Goal: Ask a question: Seek information or help from site administrators or community

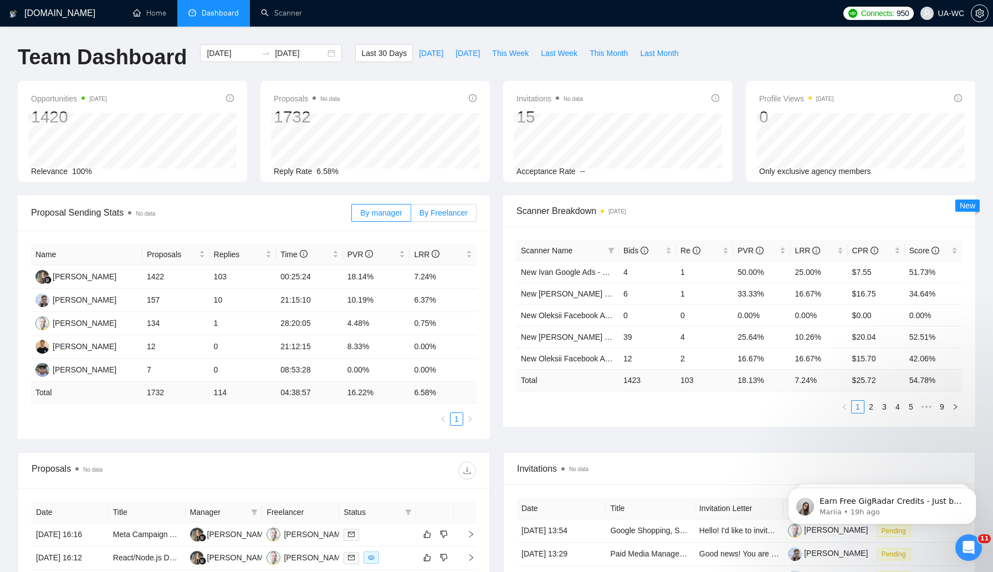
click at [438, 210] on span "By Freelancer" at bounding box center [444, 212] width 48 height 9
click at [411, 216] on input "By Freelancer" at bounding box center [411, 216] width 0 height 0
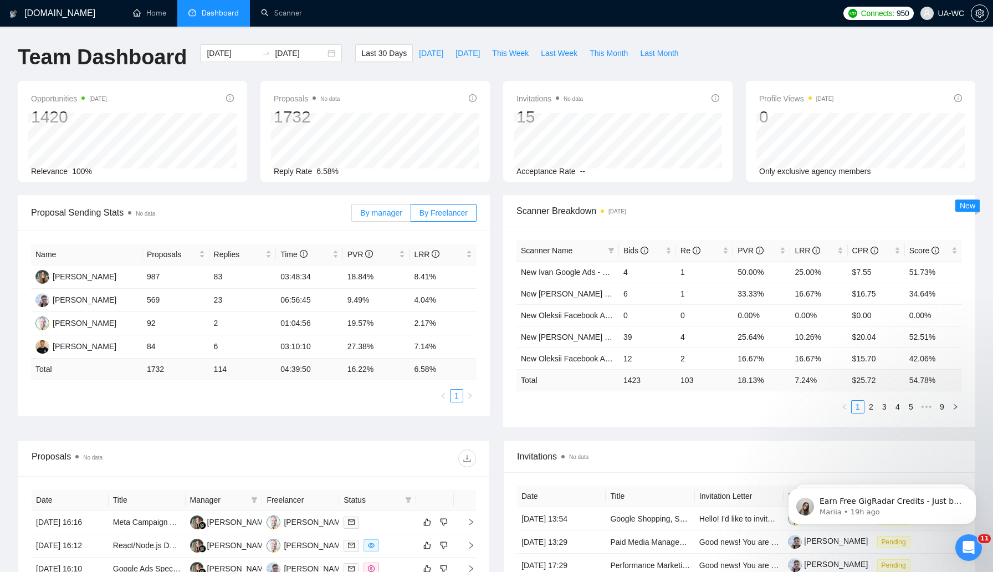
click at [380, 209] on span "By manager" at bounding box center [381, 212] width 42 height 9
click at [352, 216] on input "By manager" at bounding box center [352, 216] width 0 height 0
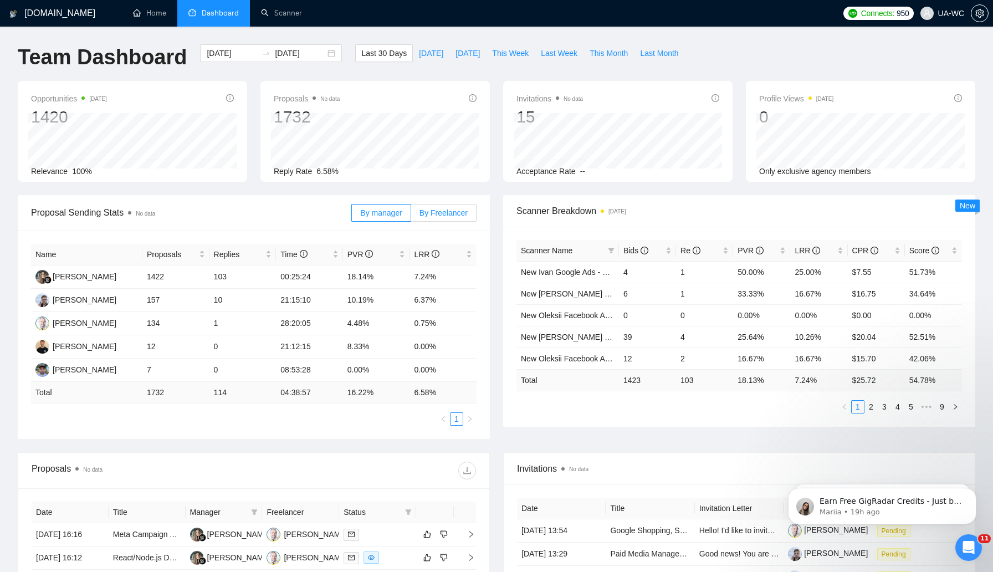
click at [427, 212] on span "By Freelancer" at bounding box center [444, 212] width 48 height 9
click at [411, 216] on input "By Freelancer" at bounding box center [411, 216] width 0 height 0
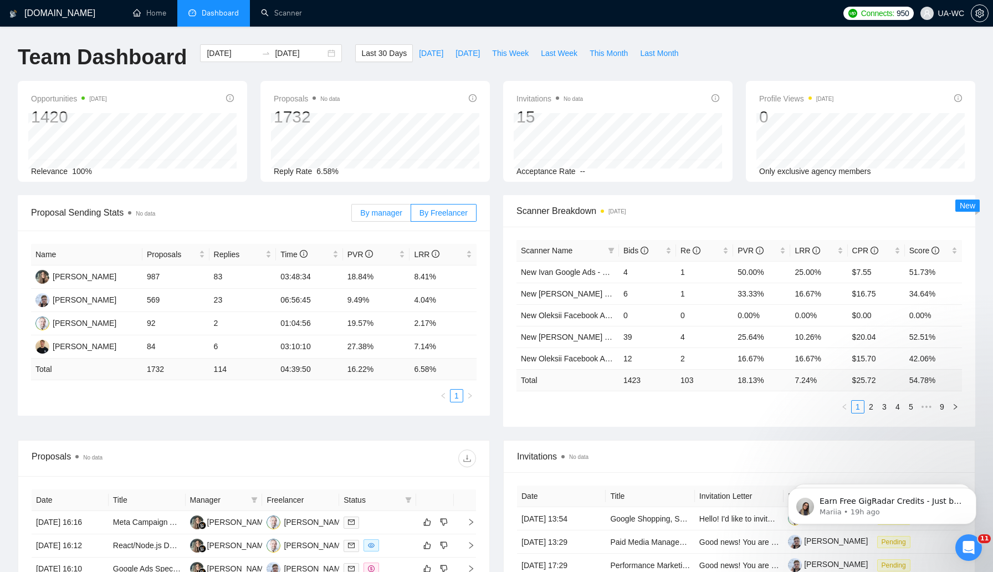
click at [363, 218] on label "By manager" at bounding box center [380, 213] width 59 height 18
click at [352, 216] on input "By manager" at bounding box center [352, 216] width 0 height 0
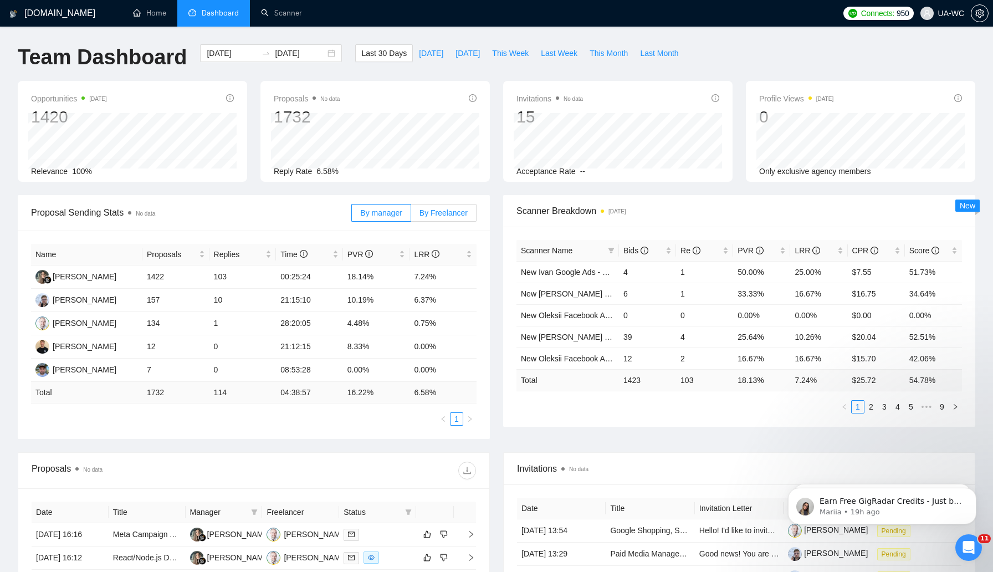
click at [437, 212] on span "By Freelancer" at bounding box center [444, 212] width 48 height 9
click at [411, 216] on input "By Freelancer" at bounding box center [411, 216] width 0 height 0
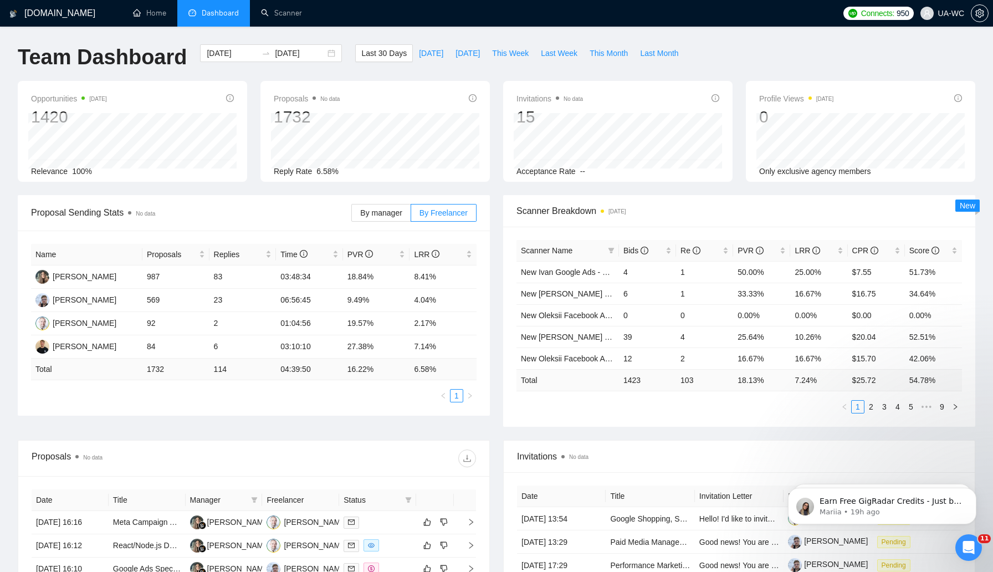
click at [965, 551] on icon "Open Intercom Messenger" at bounding box center [969, 548] width 18 height 18
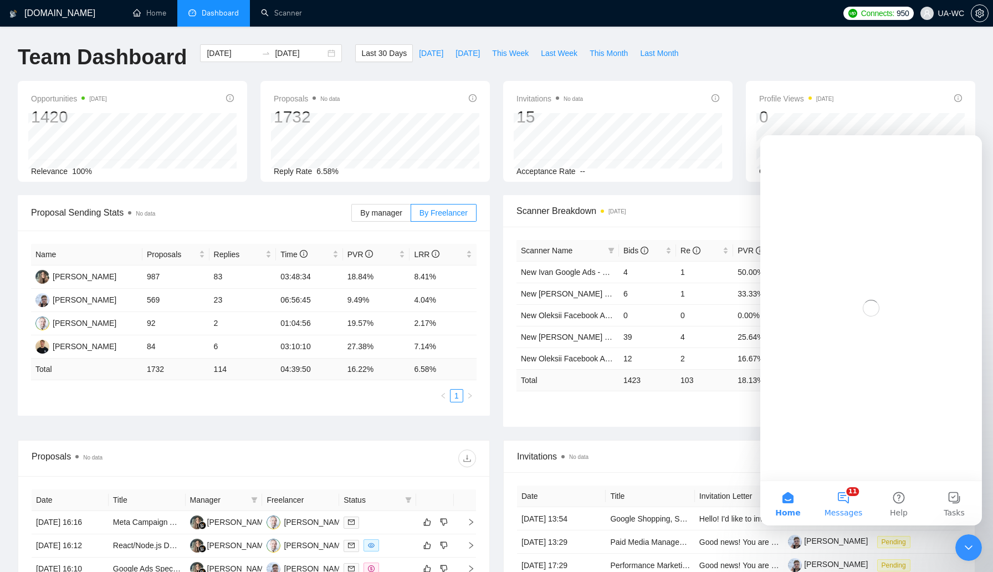
click at [851, 500] on button "11 Messages" at bounding box center [843, 503] width 55 height 44
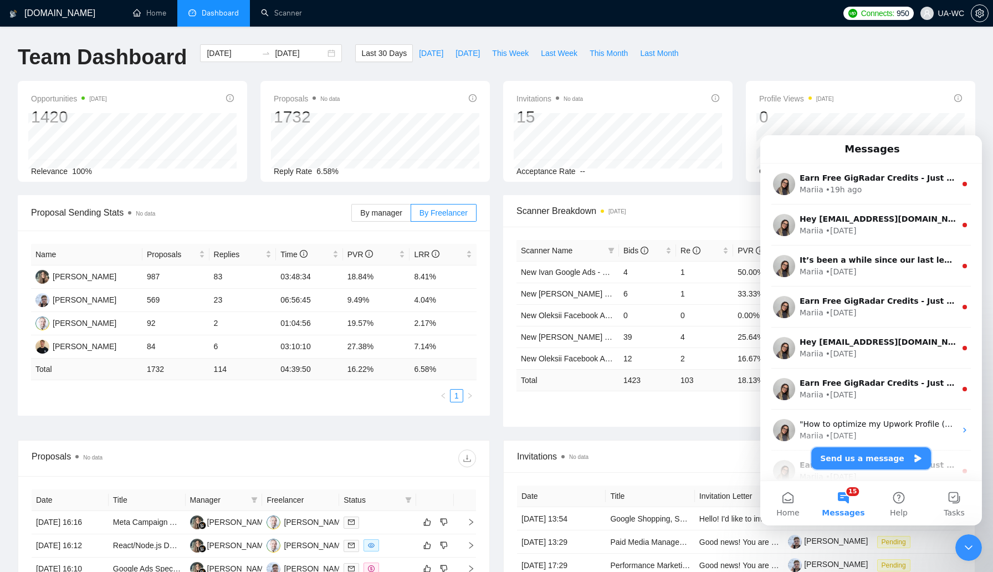
click at [835, 456] on button "Send us a message" at bounding box center [871, 458] width 120 height 22
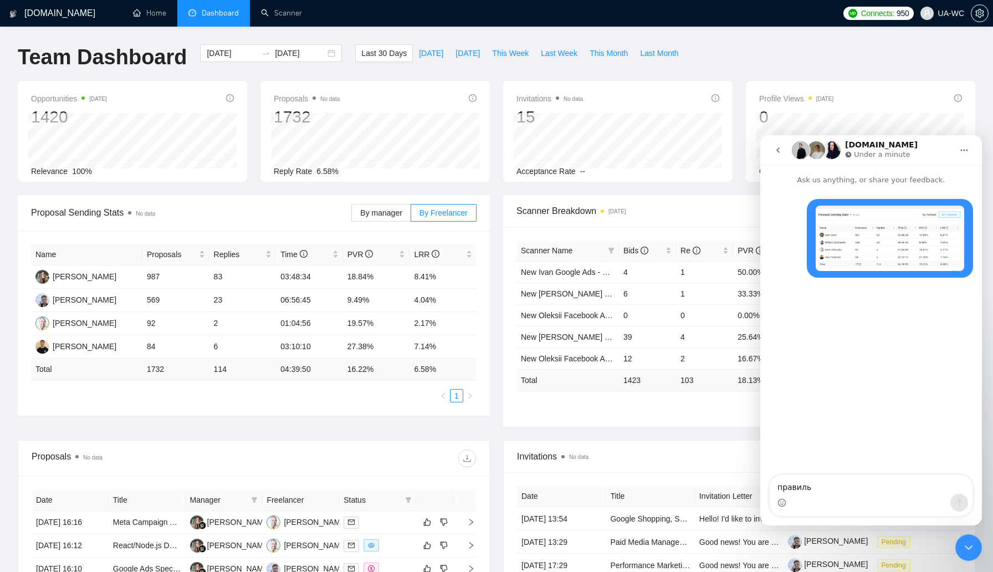
type textarea "правильн"
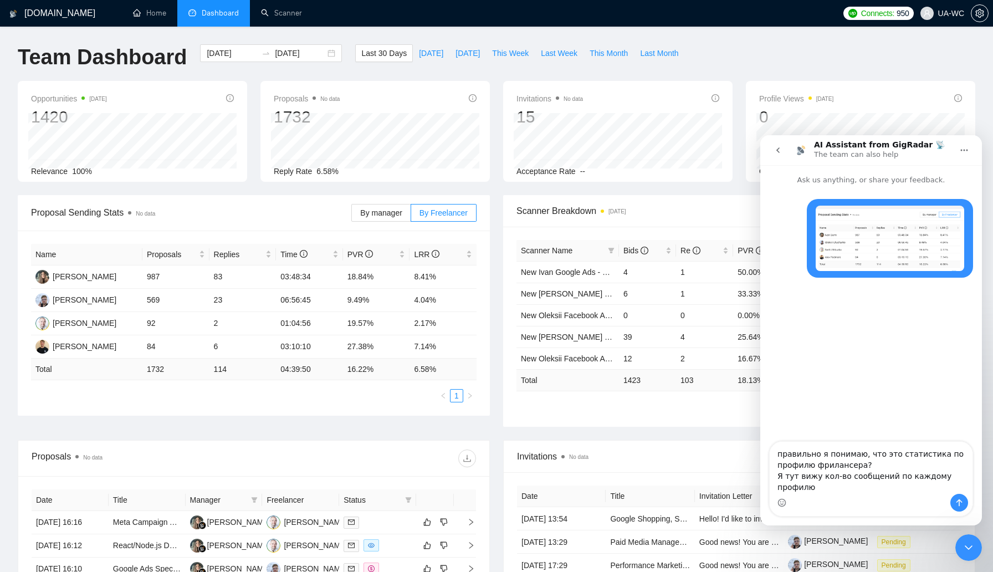
type textarea "правильно я понимаю, что это статистика по профилю фрилансера? Я тут вижу кол-в…"
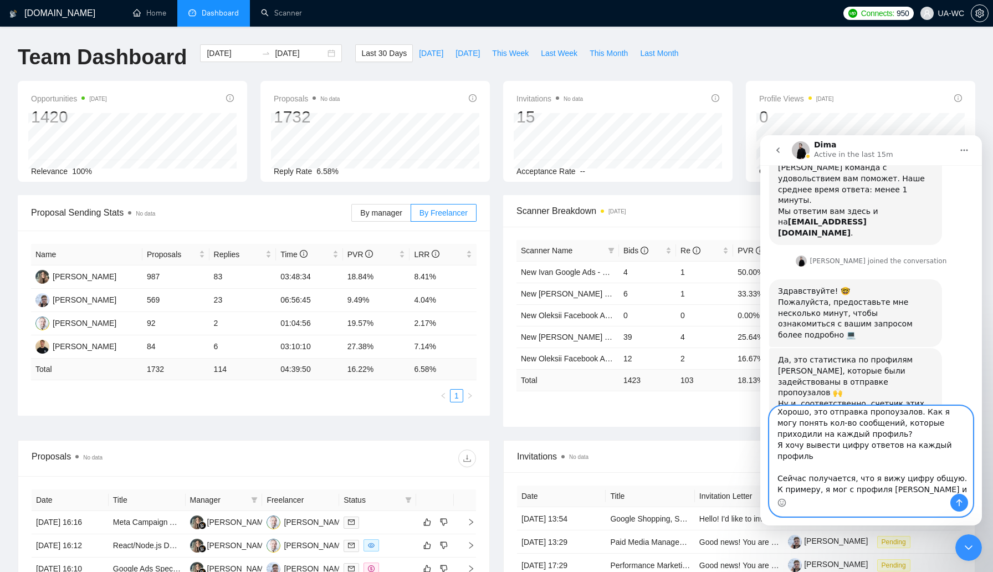
scroll to position [18, 0]
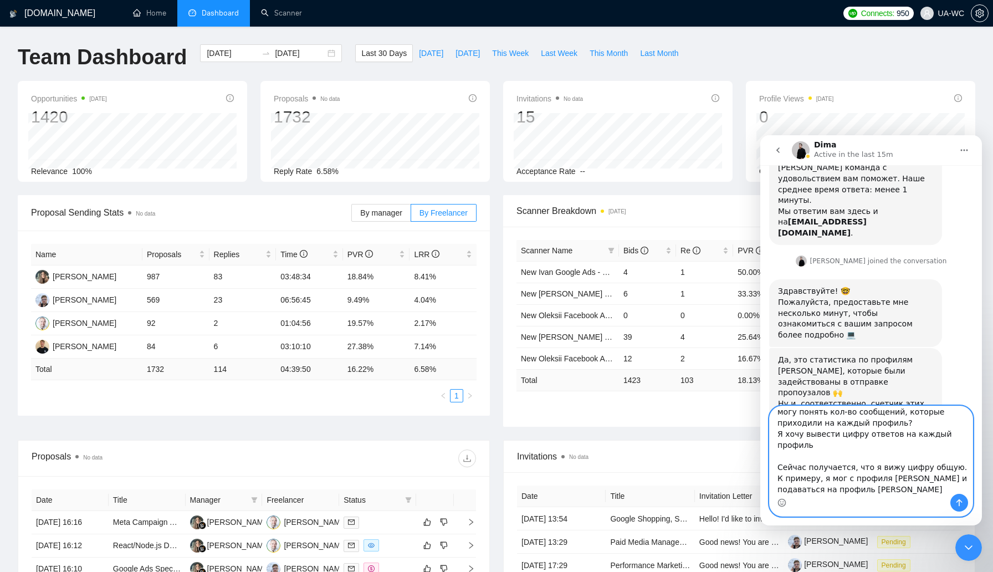
type textarea "Хорошо, это отправка пропоузалов. Как я могу понять кол-во сообщений, которые п…"
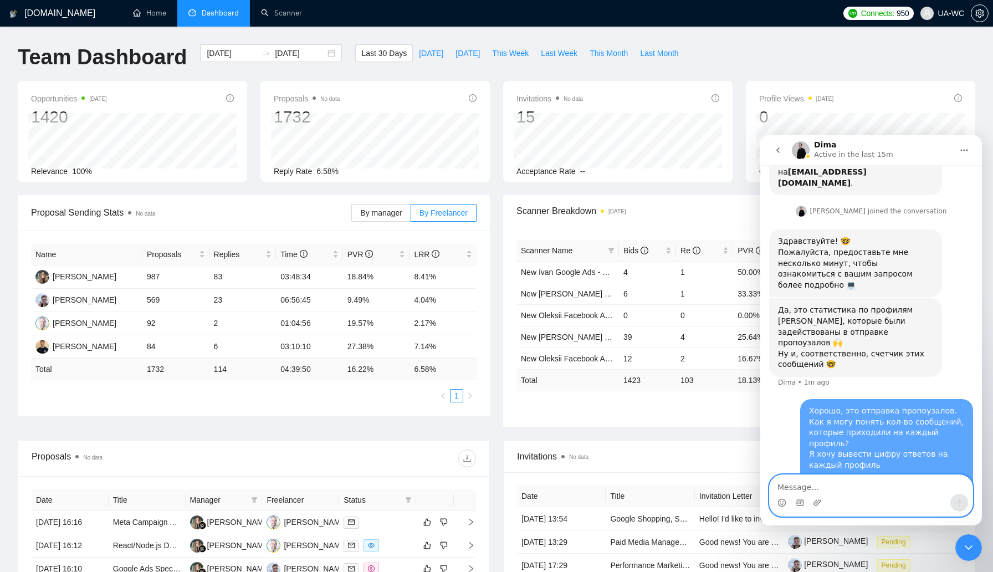
scroll to position [267, 0]
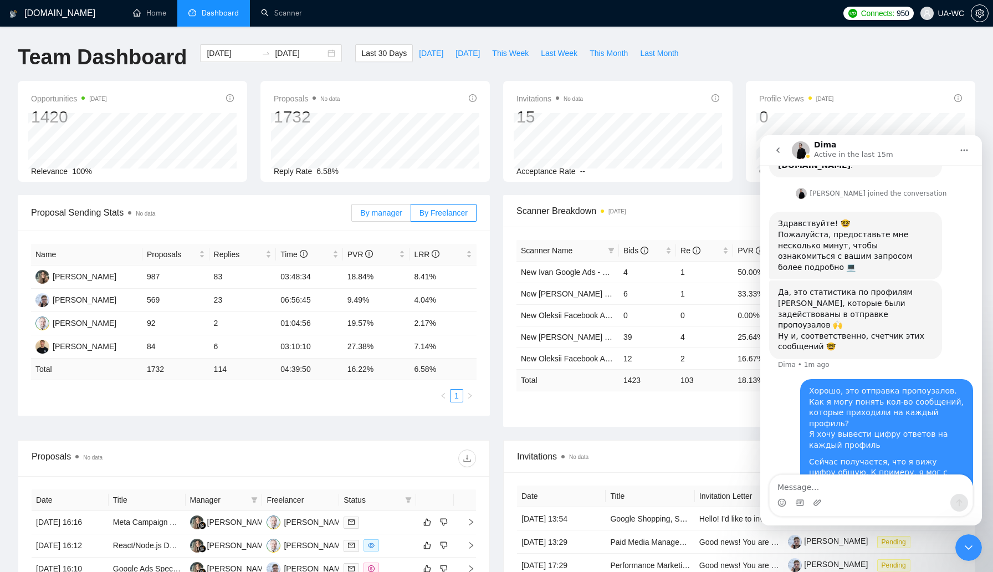
click at [379, 221] on label "By manager" at bounding box center [380, 213] width 59 height 18
click at [352, 216] on input "By manager" at bounding box center [352, 216] width 0 height 0
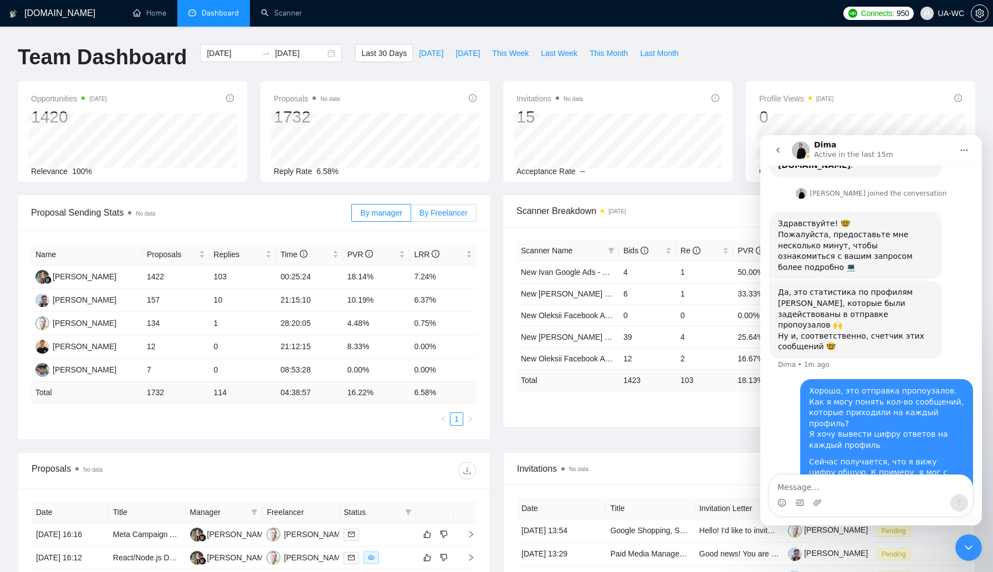
click at [431, 211] on span "By Freelancer" at bounding box center [444, 212] width 48 height 9
click at [411, 216] on input "By Freelancer" at bounding box center [411, 216] width 0 height 0
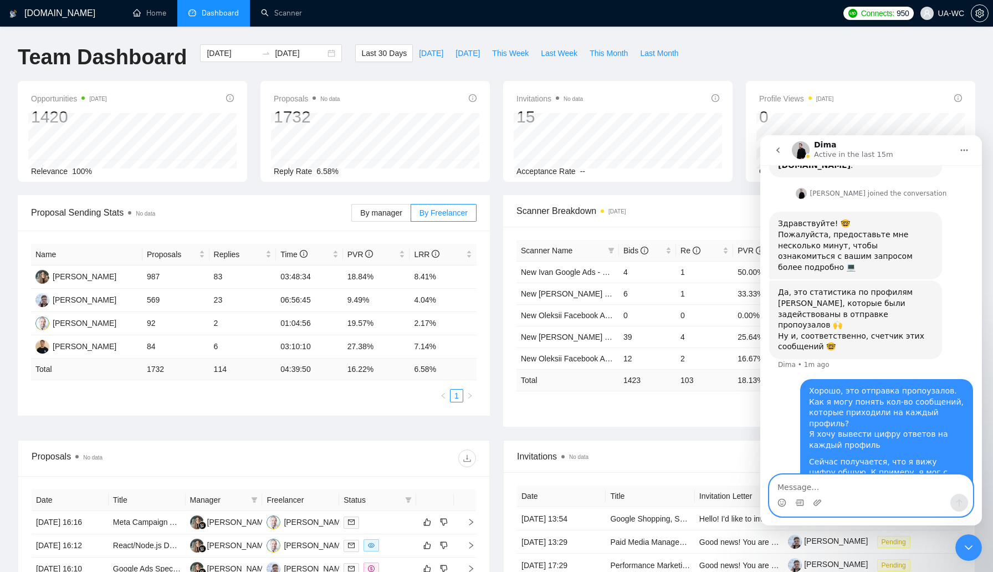
click at [810, 488] on textarea "Message…" at bounding box center [871, 484] width 203 height 19
click at [794, 492] on textarea "Message…" at bounding box center [871, 484] width 203 height 19
click at [794, 487] on textarea "Message…" at bounding box center [871, 484] width 203 height 19
paste textarea "П"
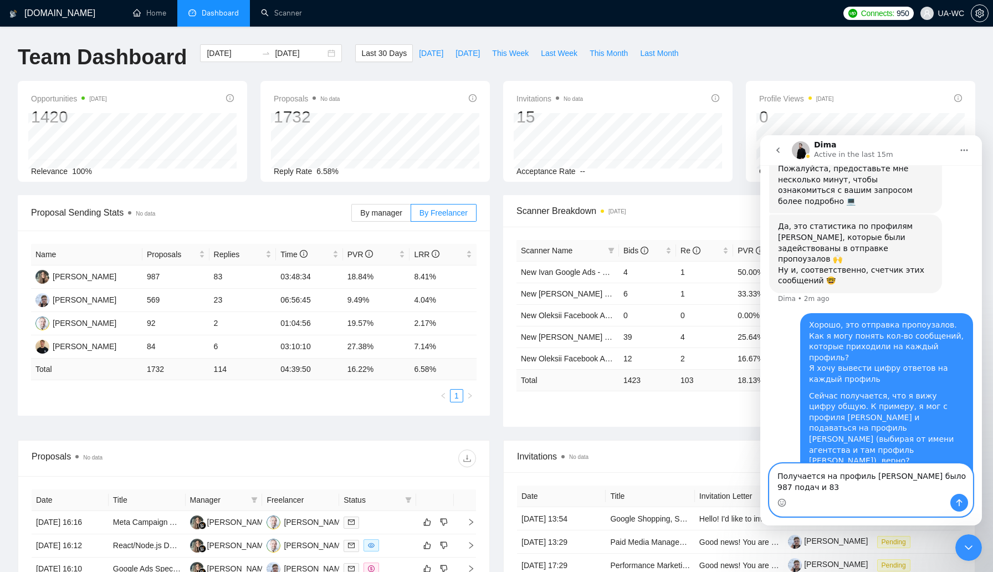
scroll to position [344, 0]
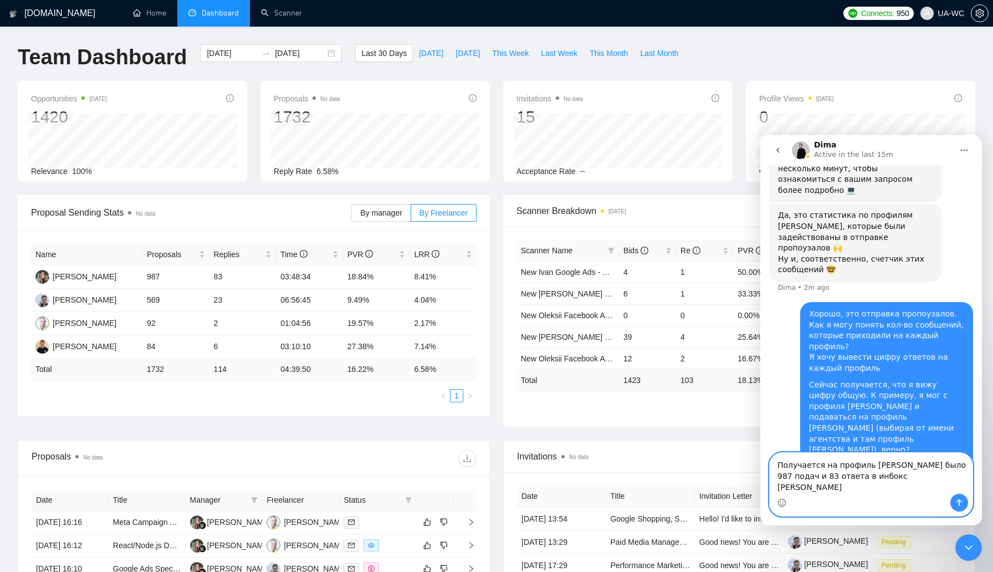
type textarea "Получается на профиль [PERSON_NAME] было 987 подач и 83 ответа в инбокс [PERSON…"
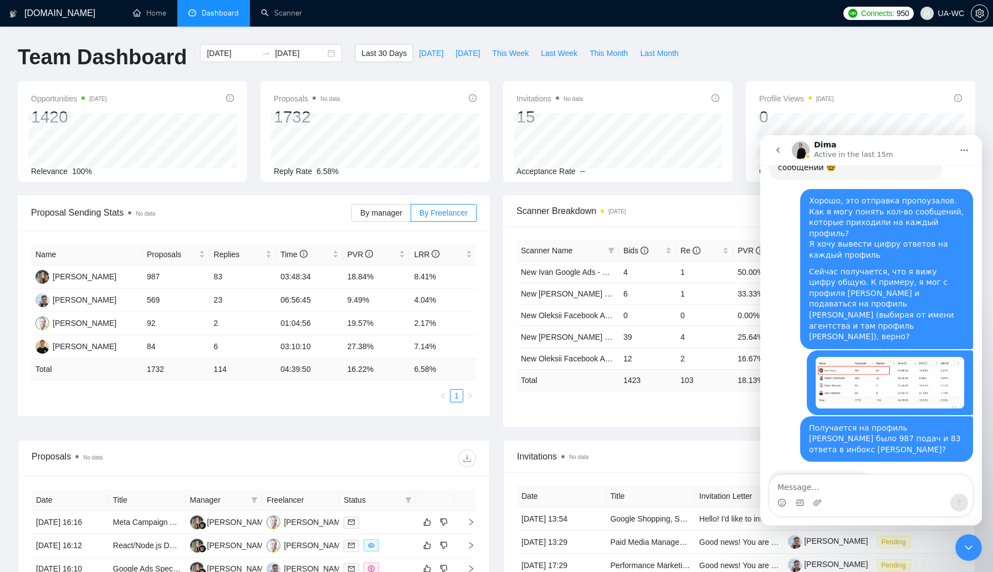
scroll to position [449, 0]
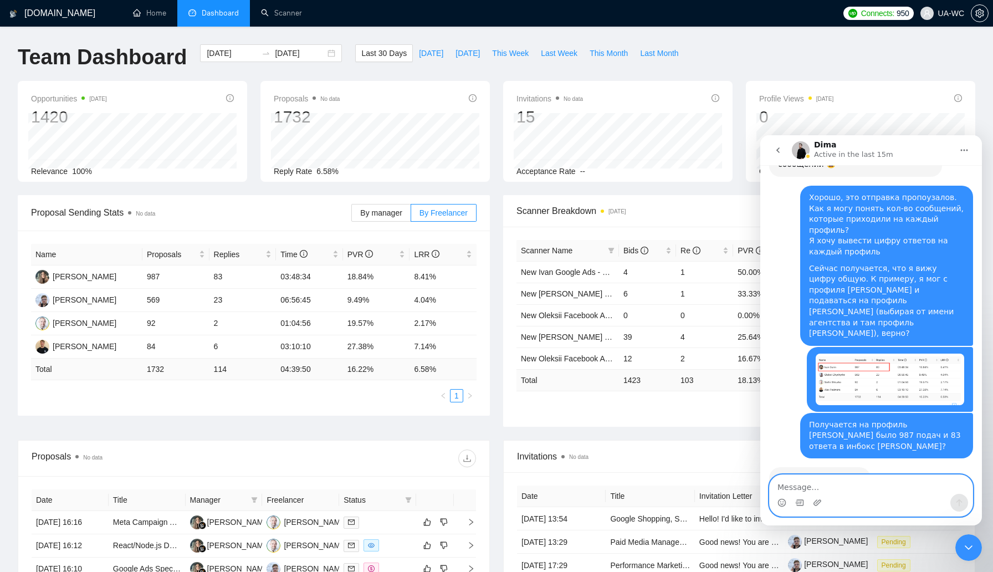
click at [833, 482] on textarea "Message…" at bounding box center [871, 484] width 203 height 19
type textarea "N"
type textarea "L"
type textarea "Да) Долго уже этот баг"
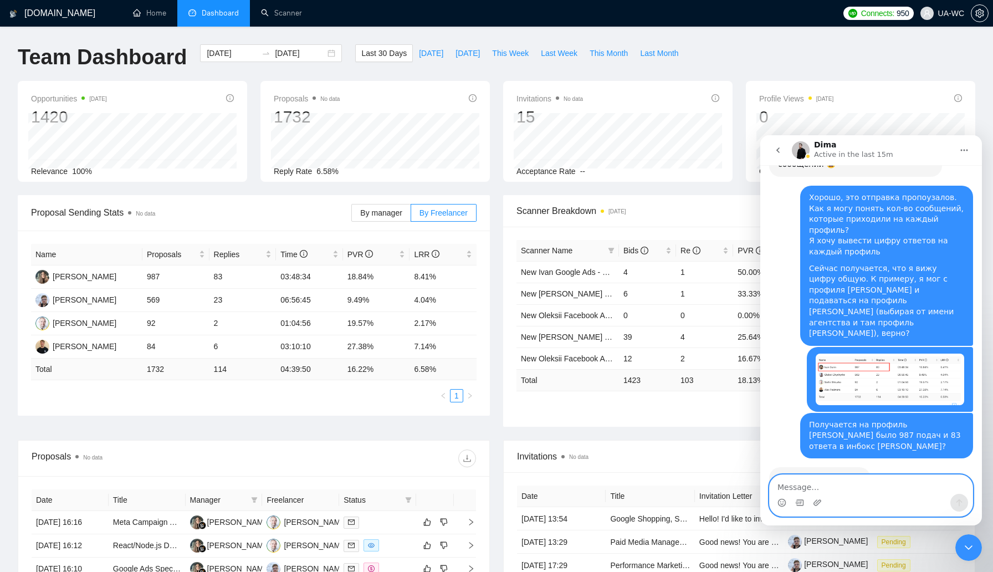
scroll to position [482, 0]
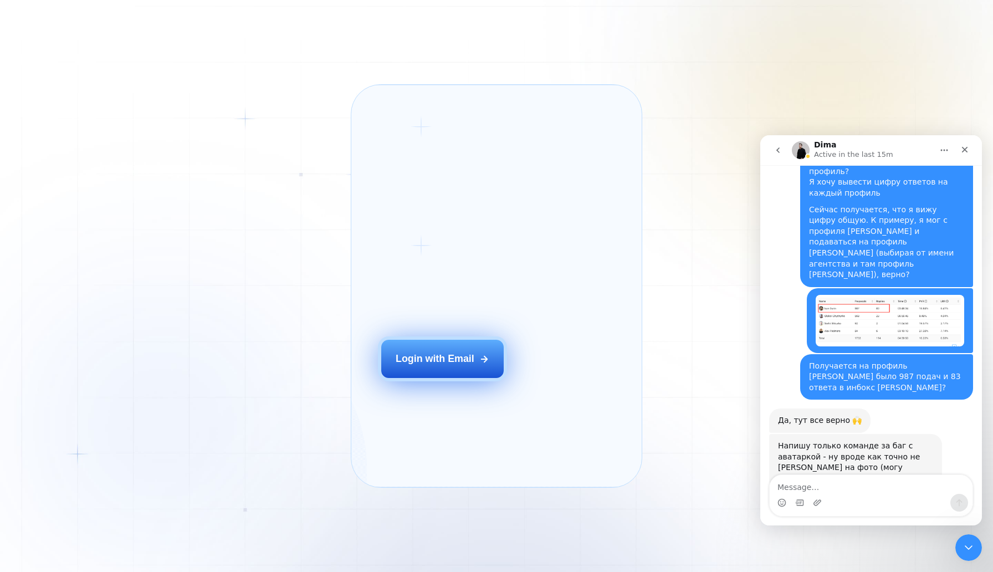
scroll to position [525, 0]
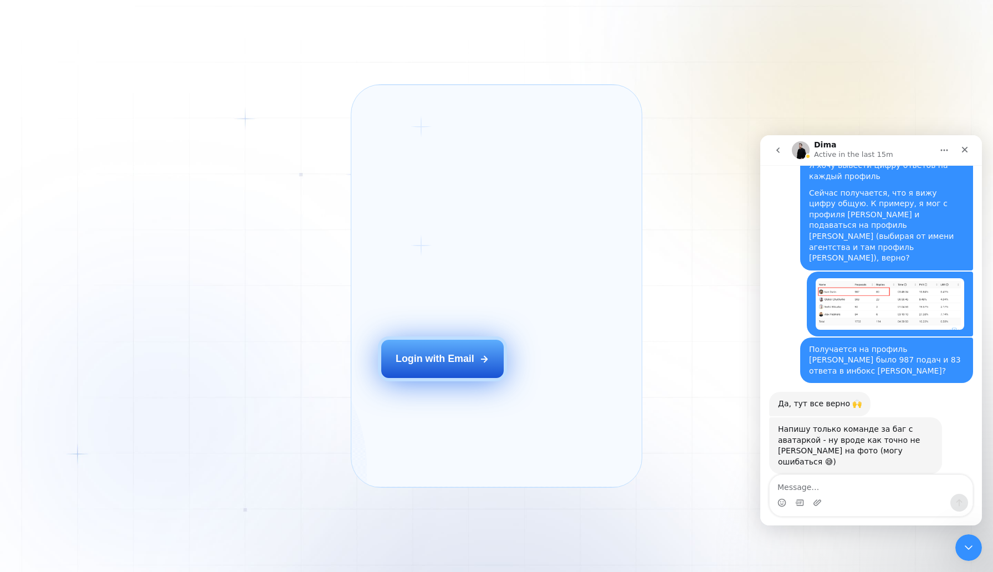
click at [431, 367] on button "Login with Email" at bounding box center [442, 359] width 123 height 38
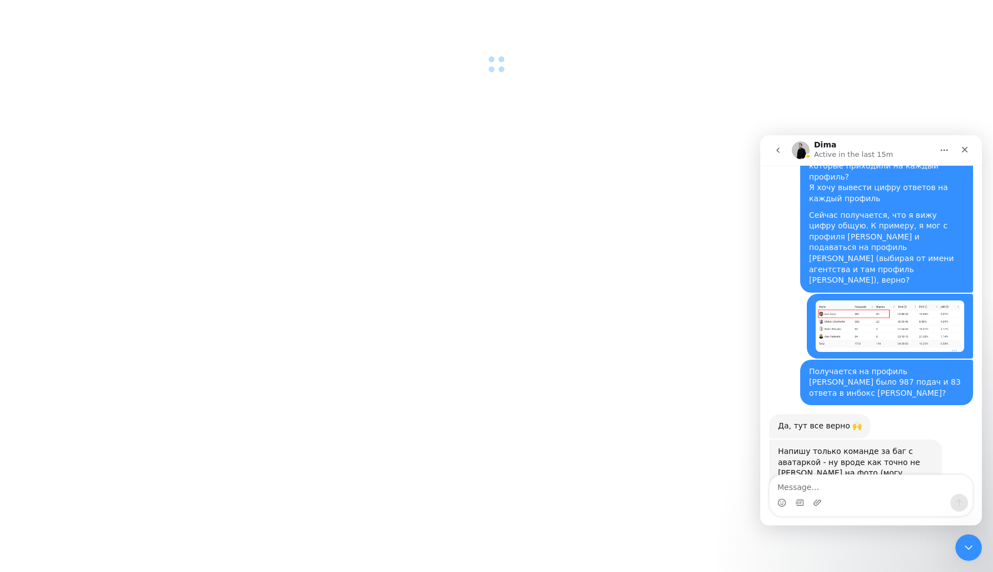
scroll to position [525, 0]
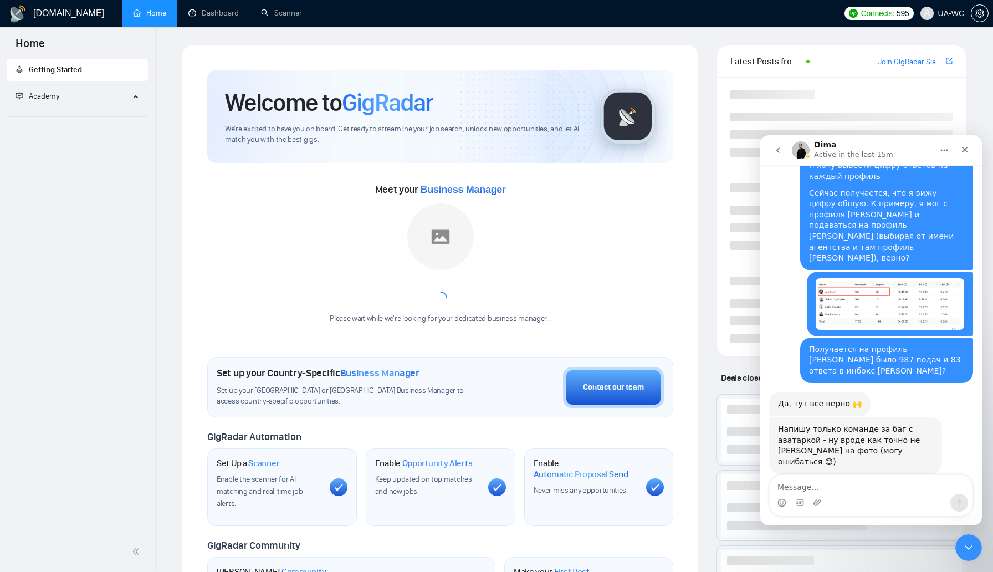
click at [792, 480] on textarea "Message…" at bounding box center [871, 484] width 203 height 19
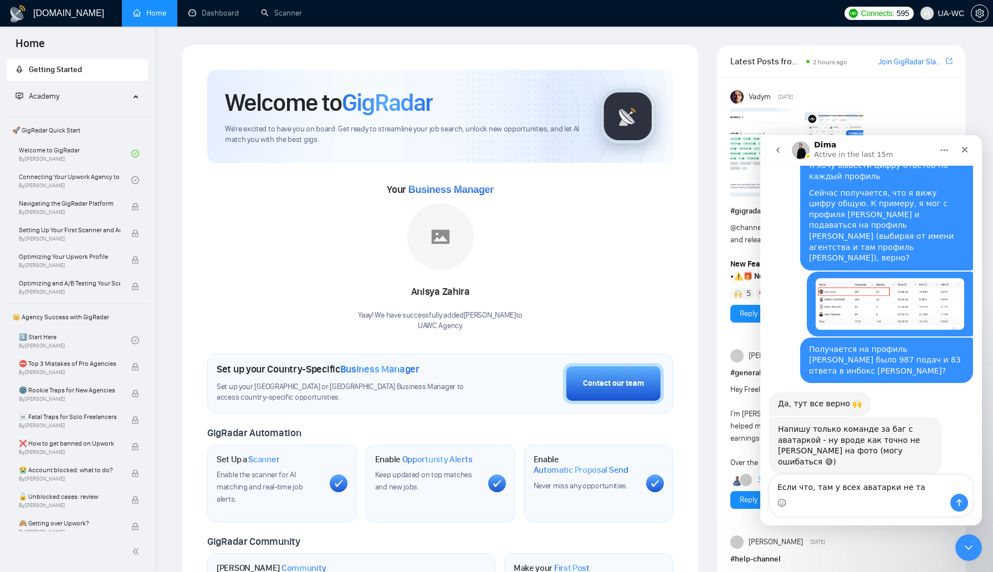
type textarea "Если что, там у всех аватарки не так"
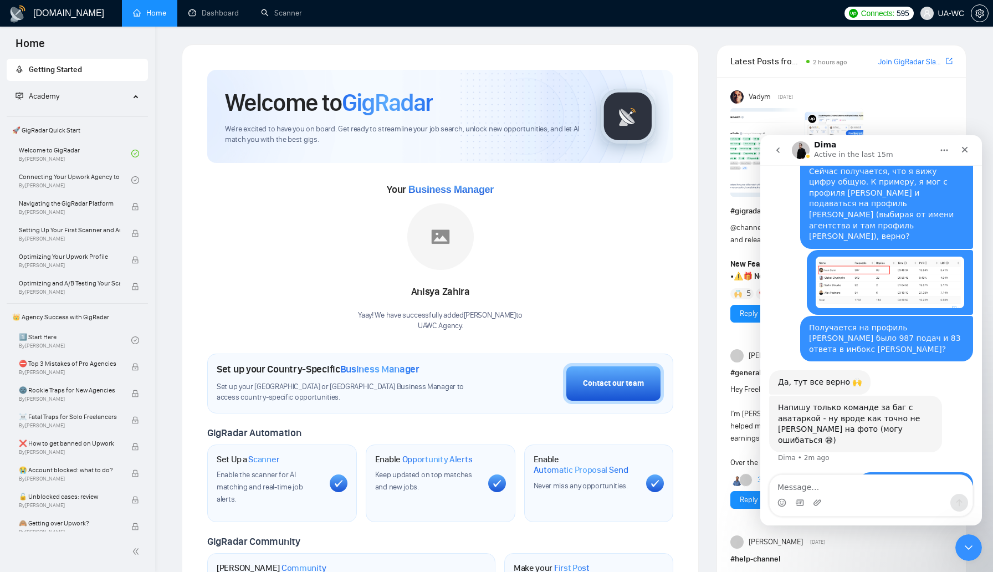
scroll to position [550, 0]
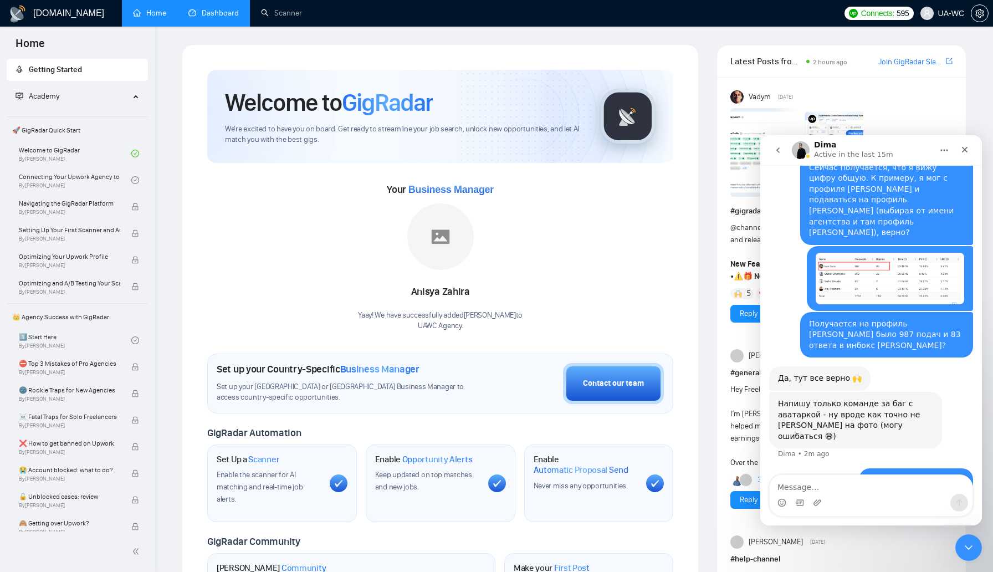
click at [213, 13] on link "Dashboard" at bounding box center [213, 12] width 50 height 9
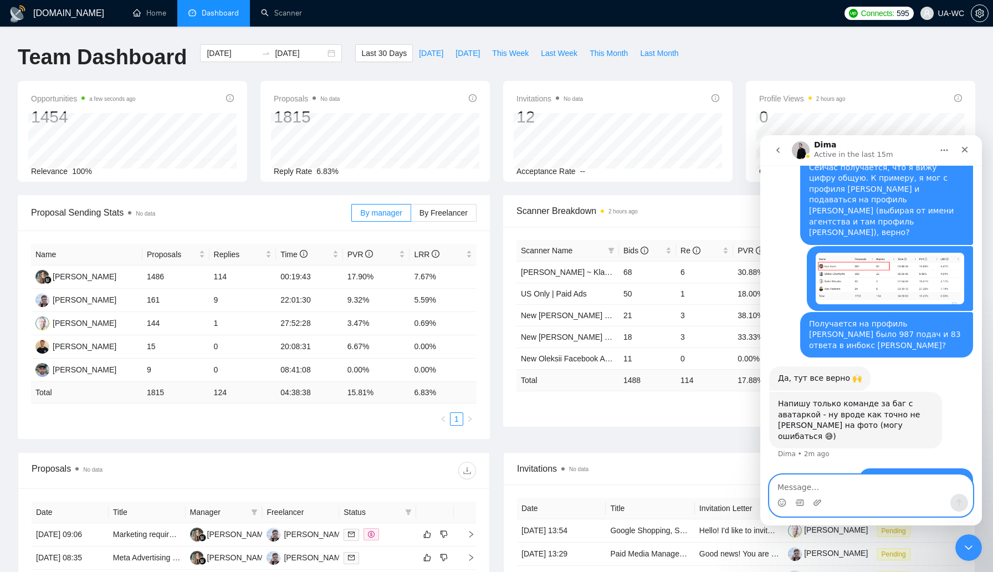
click at [793, 485] on textarea "Message…" at bounding box center [871, 484] width 203 height 19
paste textarea "Т"
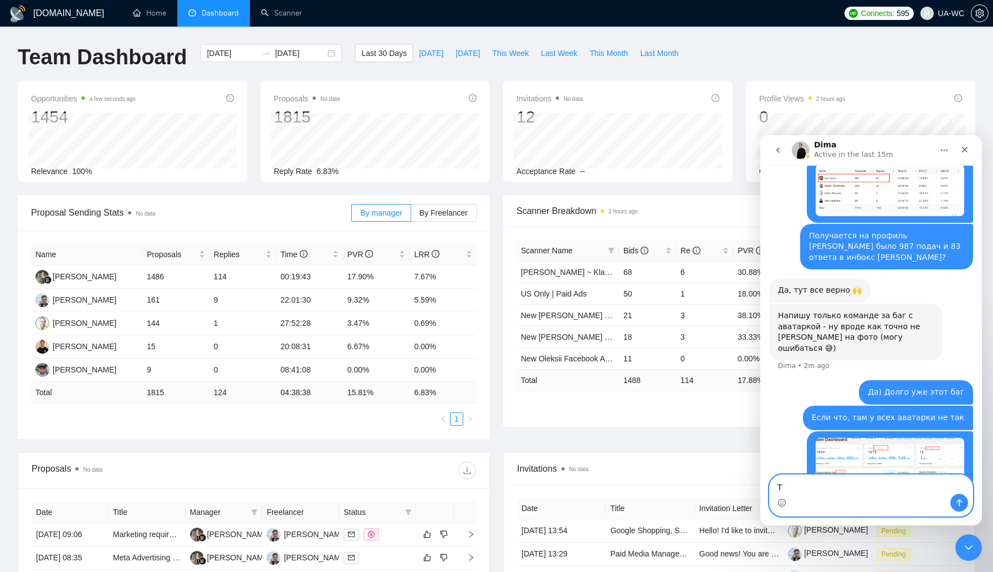
scroll to position [655, 0]
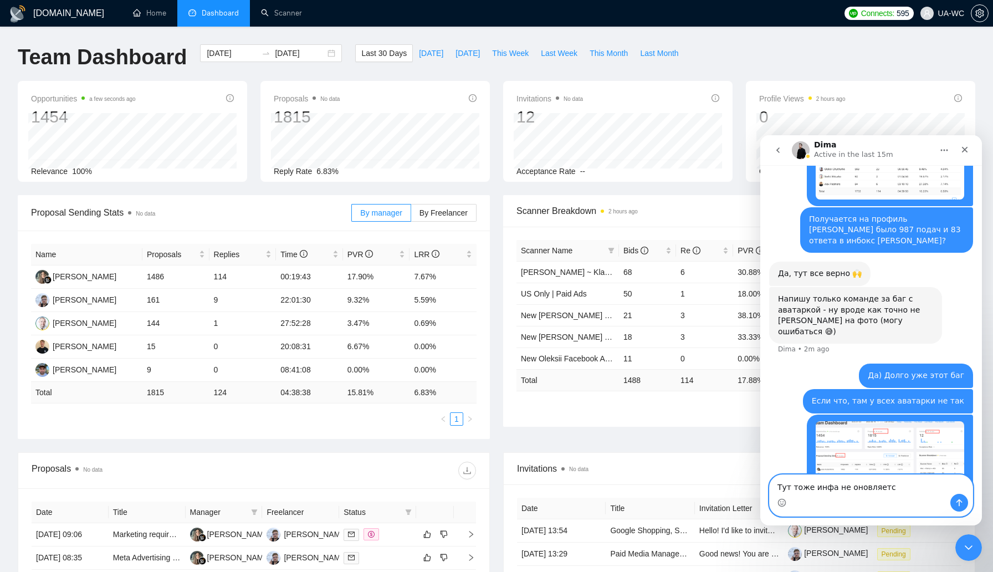
type textarea "Тут тоже инфа не оновляется"
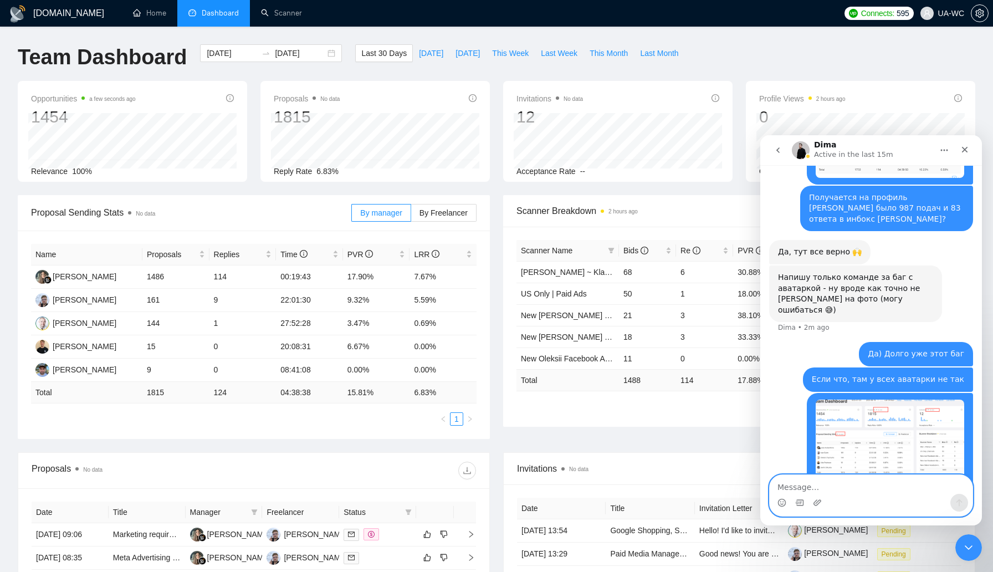
scroll to position [681, 0]
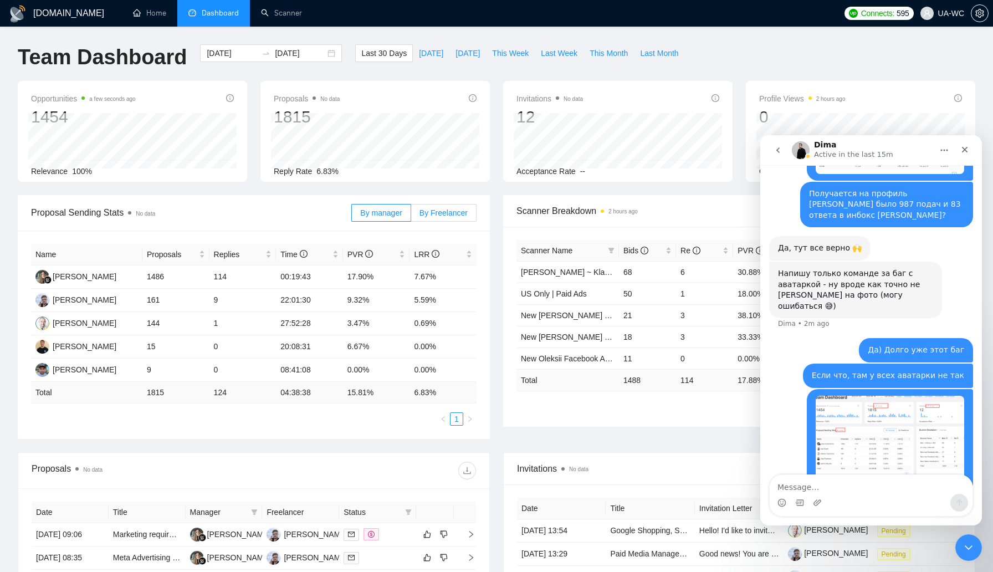
click at [451, 206] on label "By Freelancer" at bounding box center [443, 213] width 65 height 18
click at [411, 216] on input "By Freelancer" at bounding box center [411, 216] width 0 height 0
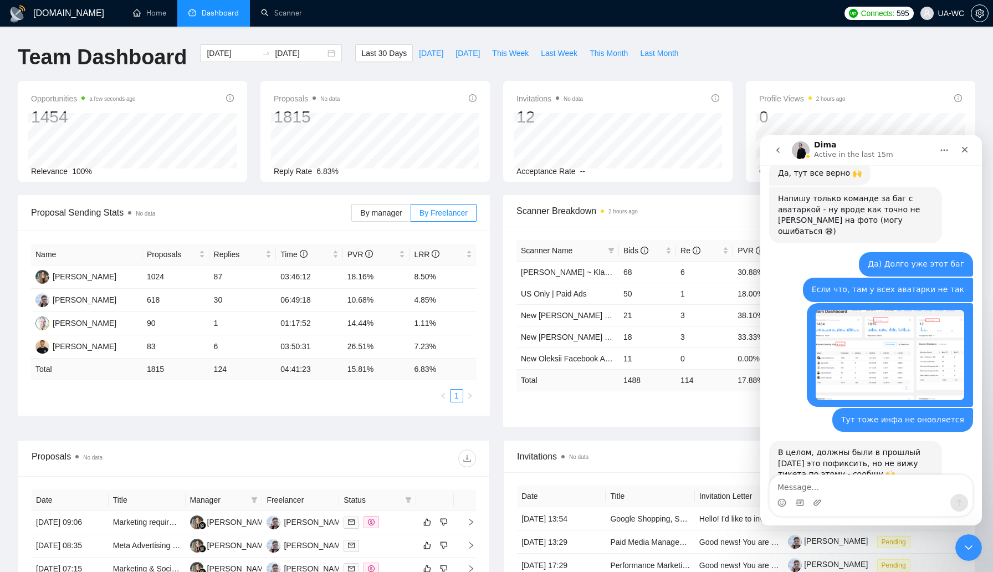
scroll to position [757, 0]
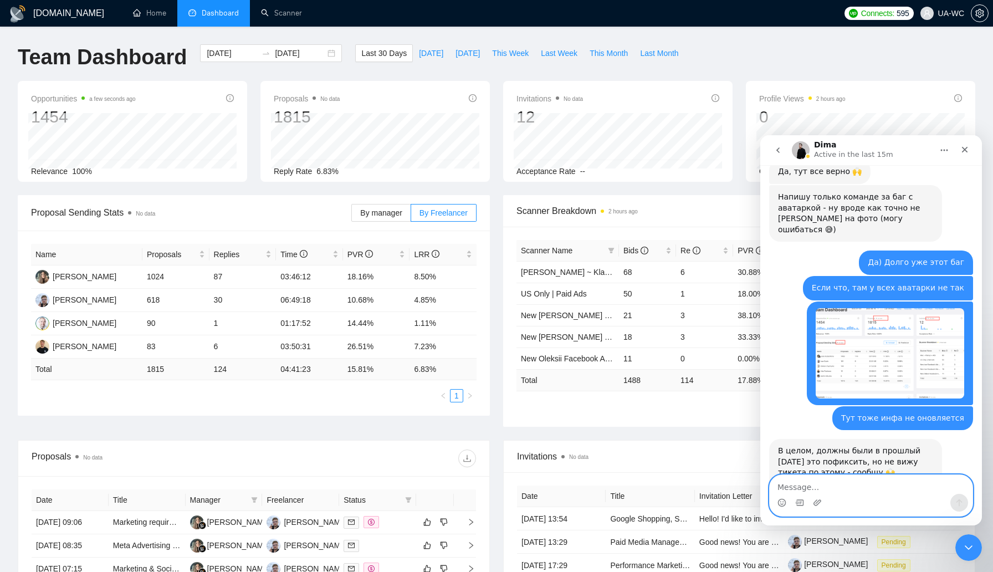
click at [792, 486] on textarea "Message…" at bounding box center [871, 484] width 203 height 19
click at [806, 489] on textarea "Message…" at bounding box center [871, 484] width 203 height 19
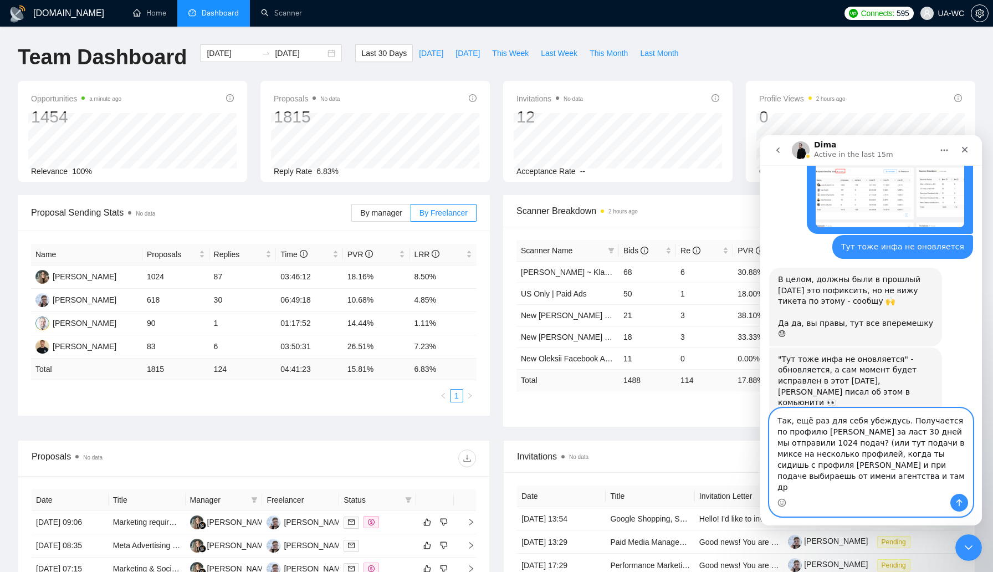
scroll to position [939, 0]
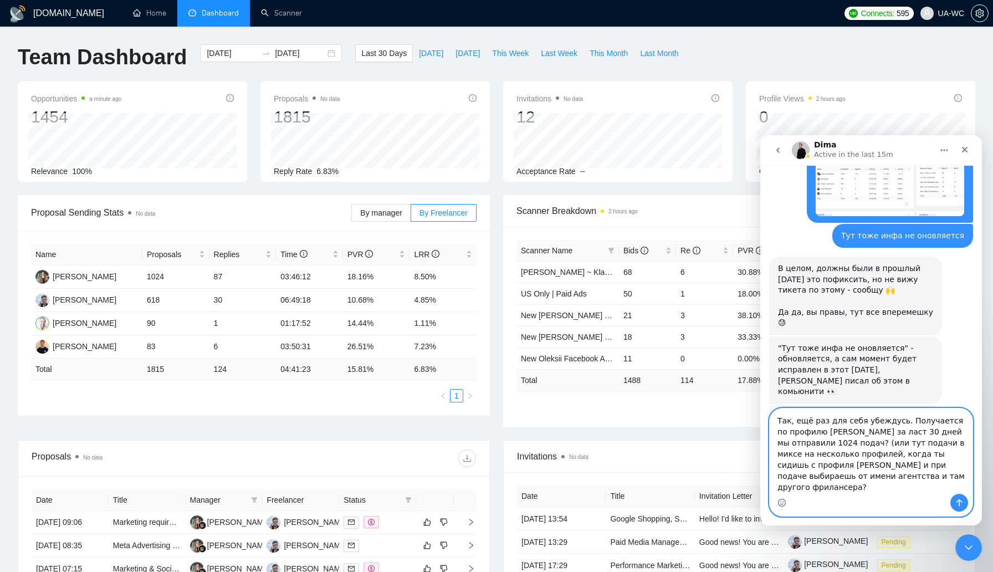
type textarea "Так, ещё раз для себя убеждусь. Получается по профилю Ивана за ласт 30 дней мы …"
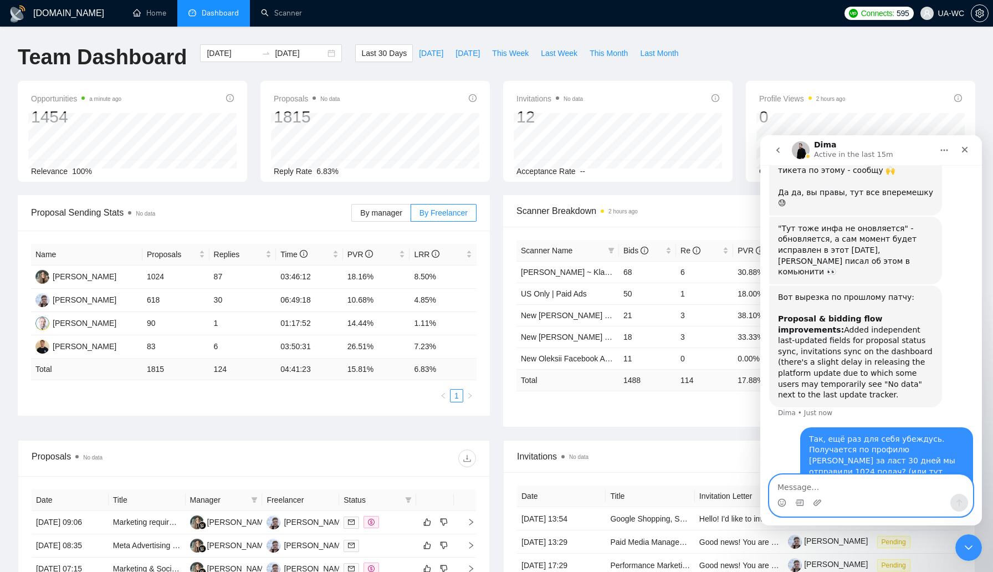
scroll to position [1061, 0]
click at [887, 555] on img "bizdev@uawc.agency says…" at bounding box center [890, 581] width 149 height 53
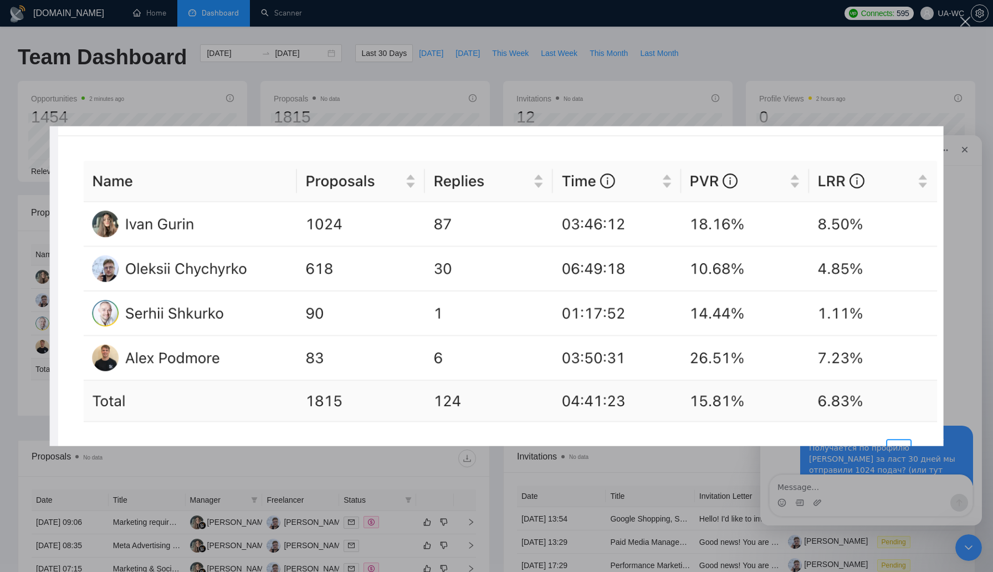
click at [848, 472] on div "Intercom messenger" at bounding box center [496, 286] width 993 height 572
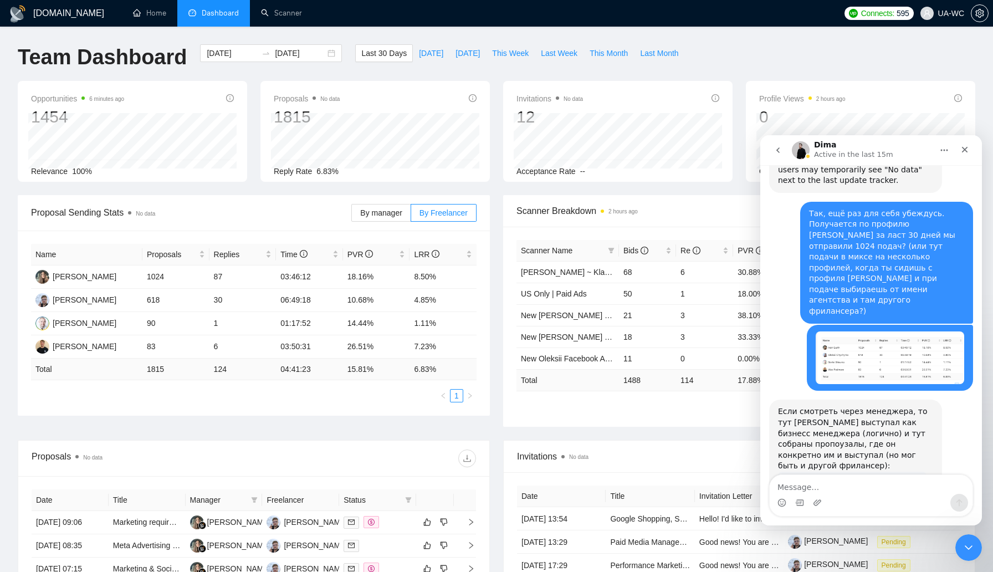
scroll to position [1316, 0]
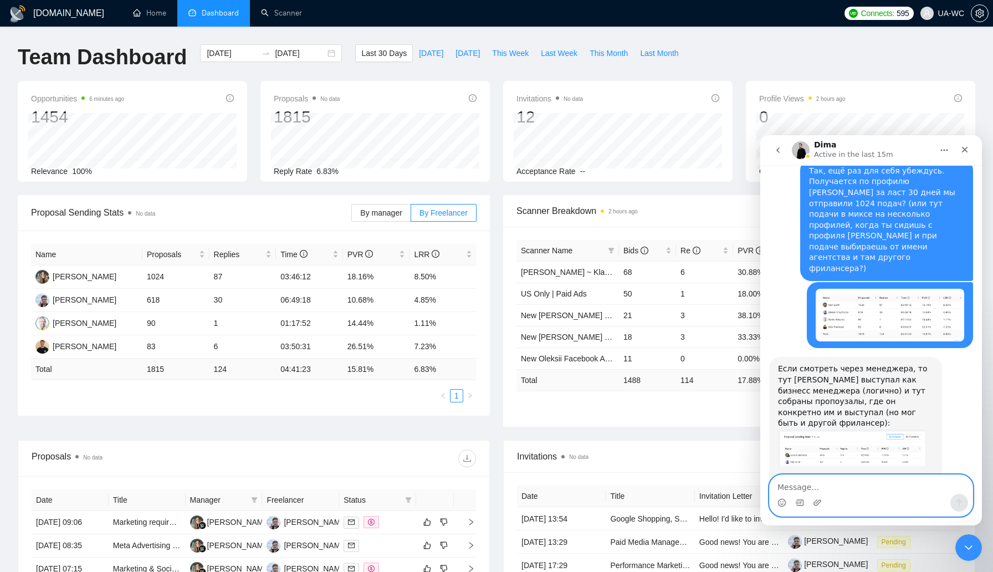
click at [796, 487] on textarea "Message…" at bounding box center [871, 484] width 203 height 19
type textarea "D"
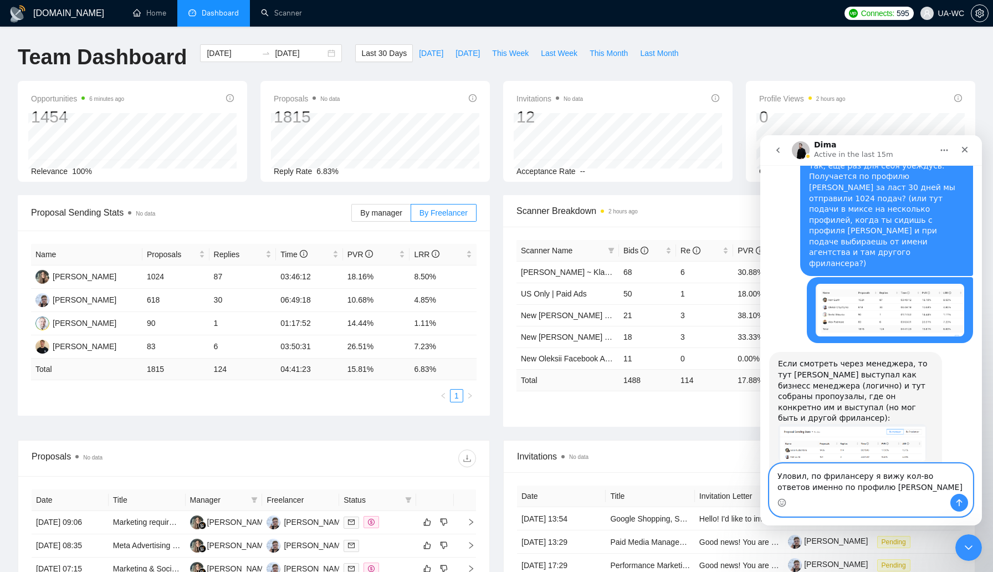
type textarea "Уловил, по фрилансеру я вижу кол-во ответов именно по профилю Ивана"
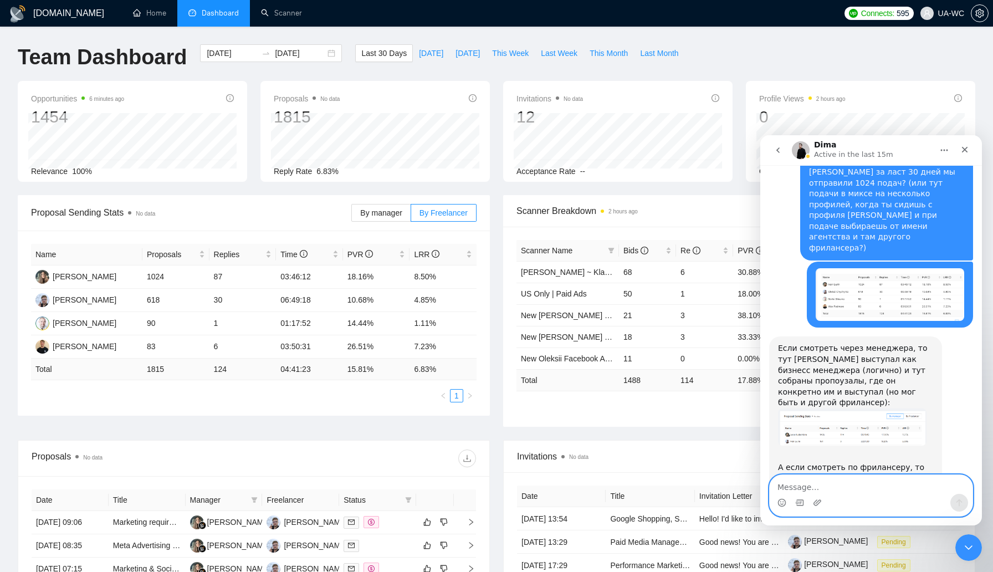
scroll to position [1354, 0]
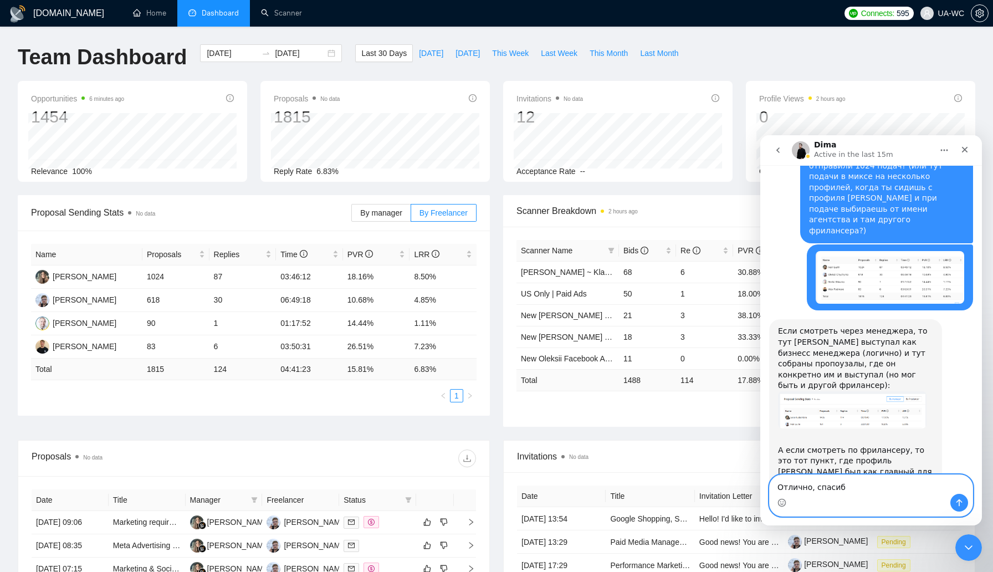
type textarea "Отлично, спасибо"
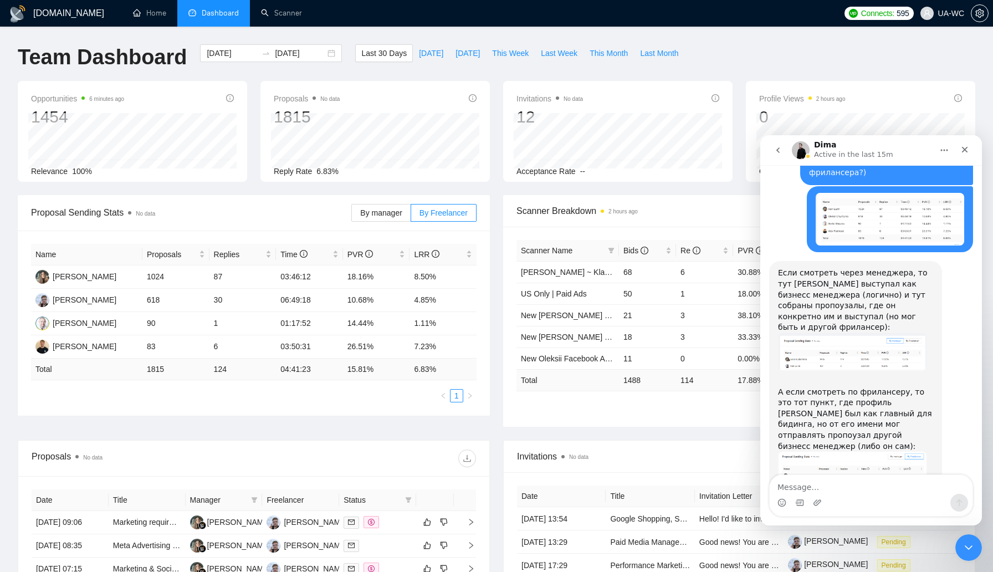
scroll to position [1412, 0]
click at [965, 145] on div "Close" at bounding box center [965, 150] width 20 height 20
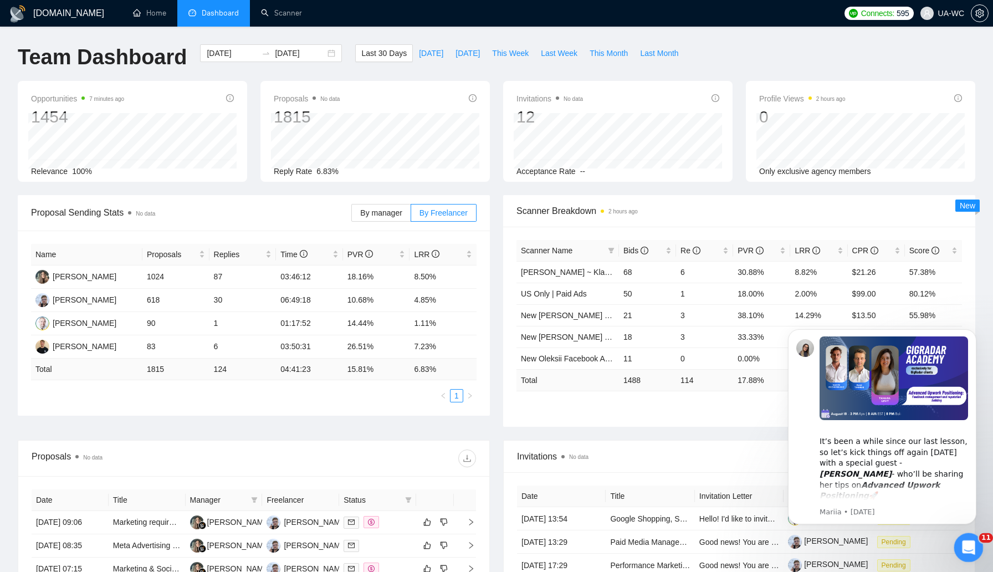
click at [965, 546] on icon "Open Intercom Messenger" at bounding box center [967, 546] width 18 height 18
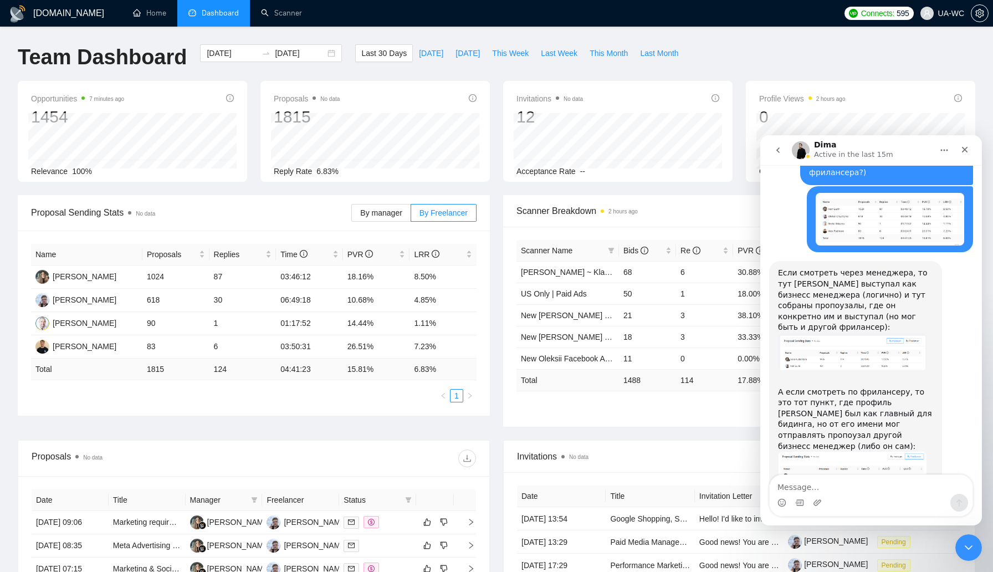
click at [779, 151] on icon "go back" at bounding box center [778, 150] width 9 height 9
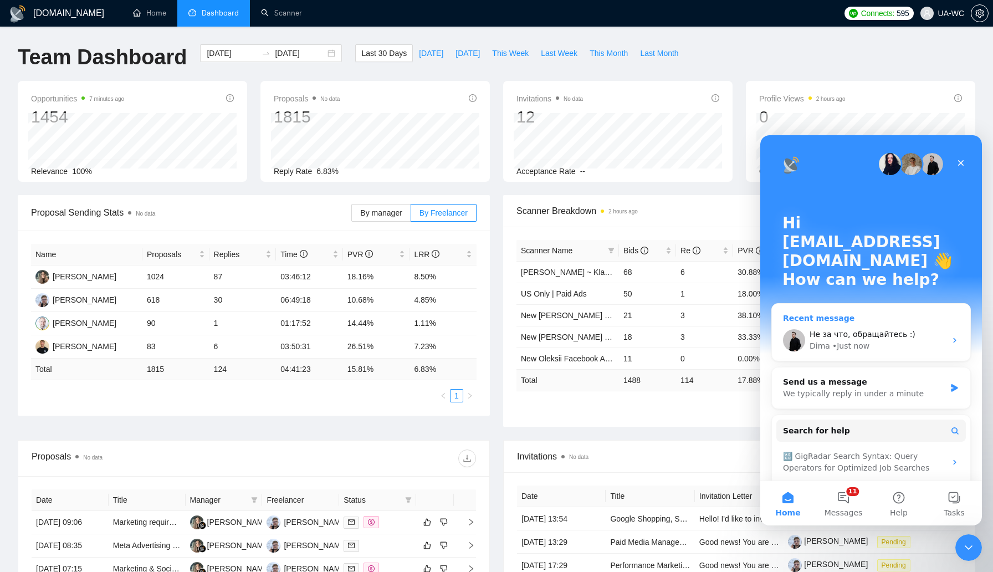
click at [820, 340] on div "Dima" at bounding box center [820, 346] width 21 height 12
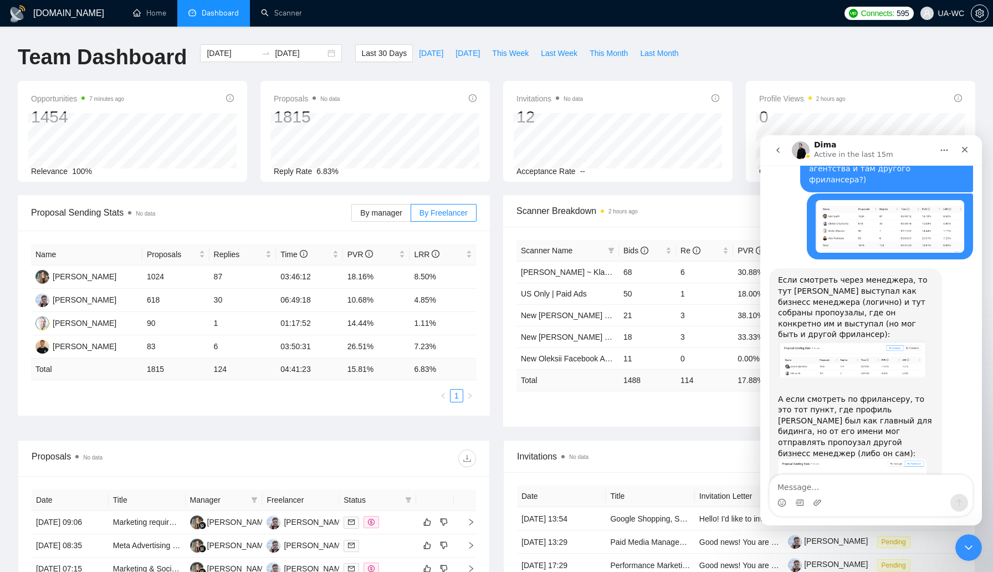
scroll to position [1412, 0]
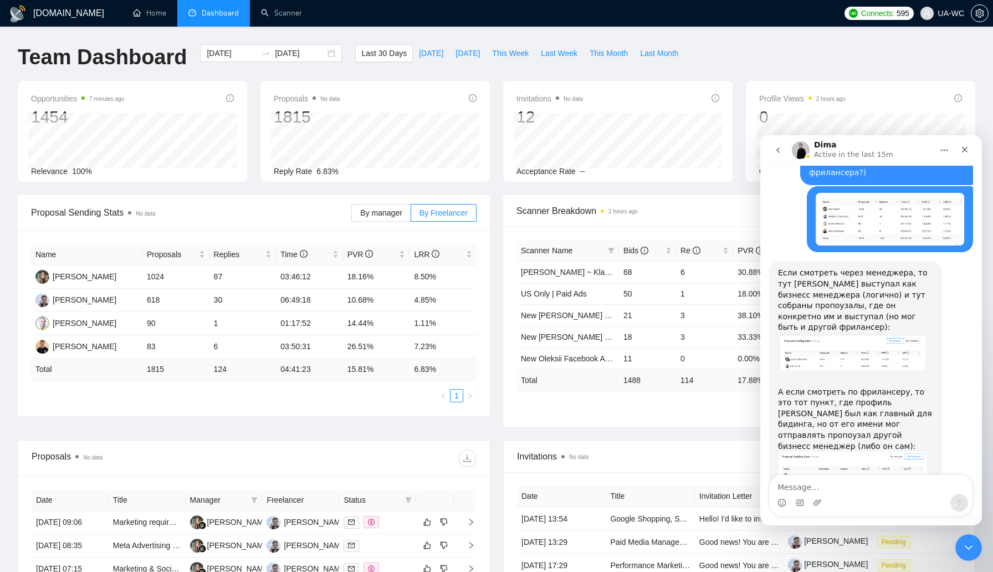
click at [776, 156] on button "go back" at bounding box center [778, 150] width 21 height 21
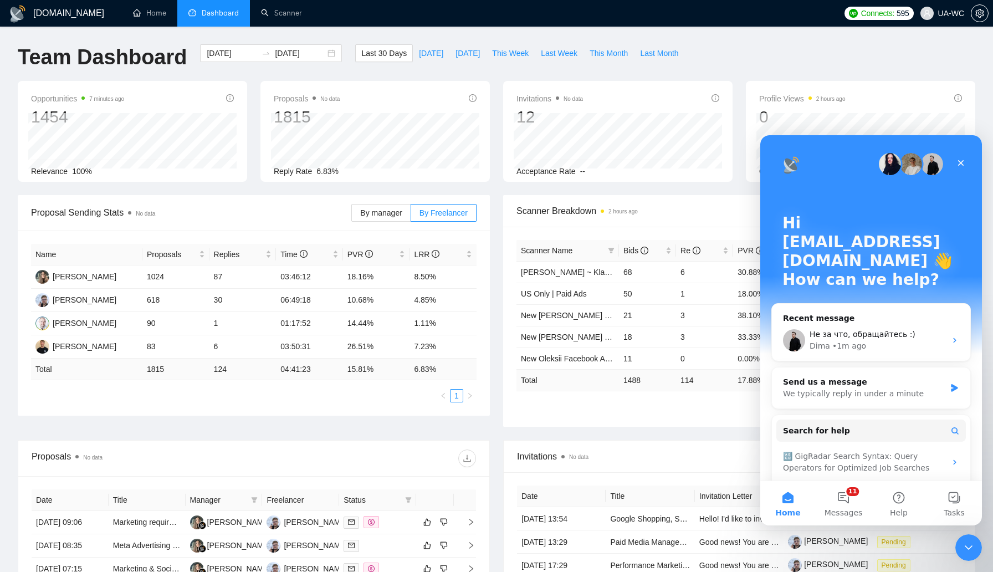
scroll to position [0, 0]
click at [850, 509] on span "Messages" at bounding box center [844, 513] width 38 height 8
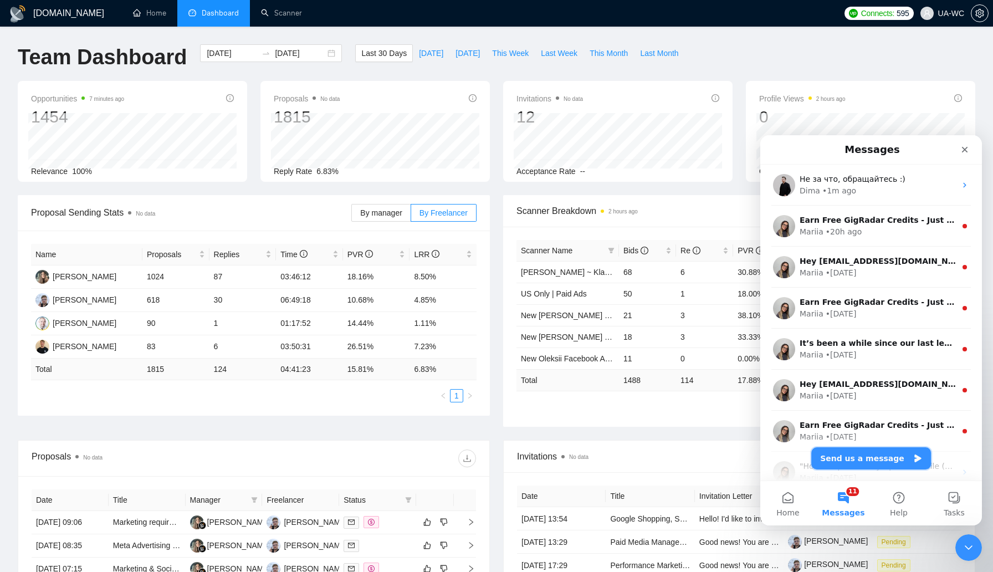
click at [838, 457] on button "Send us a message" at bounding box center [871, 458] width 120 height 22
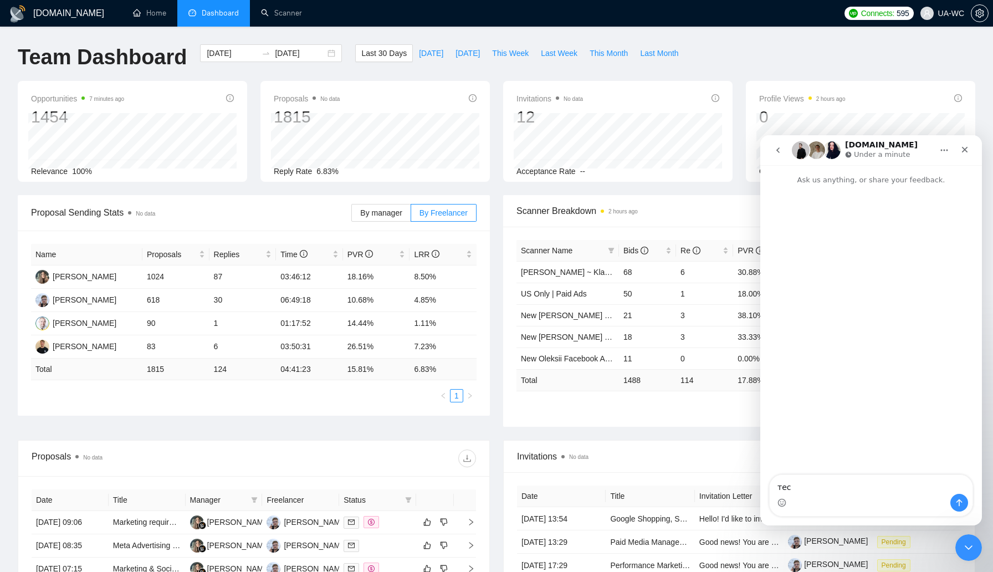
type textarea "тест"
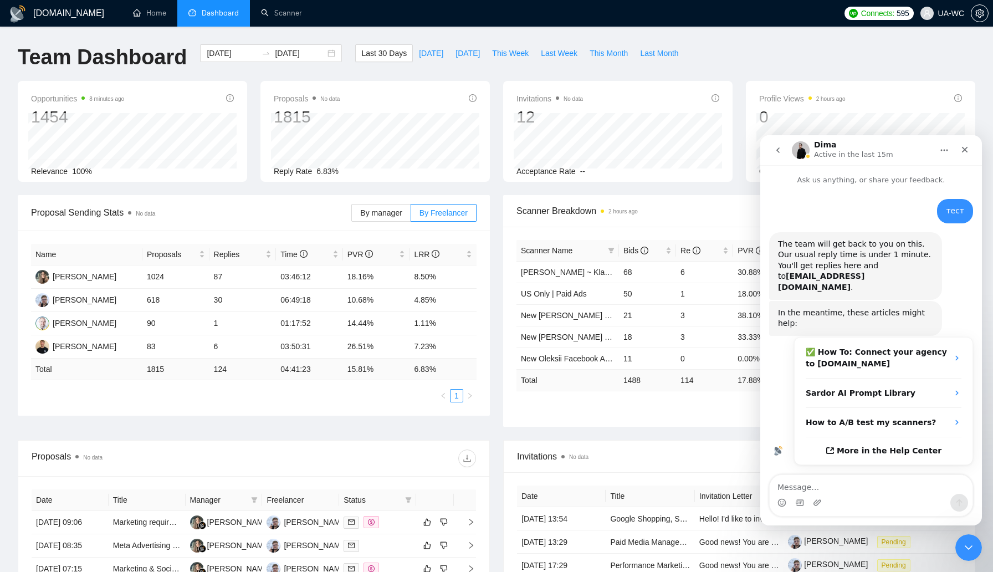
scroll to position [50, 0]
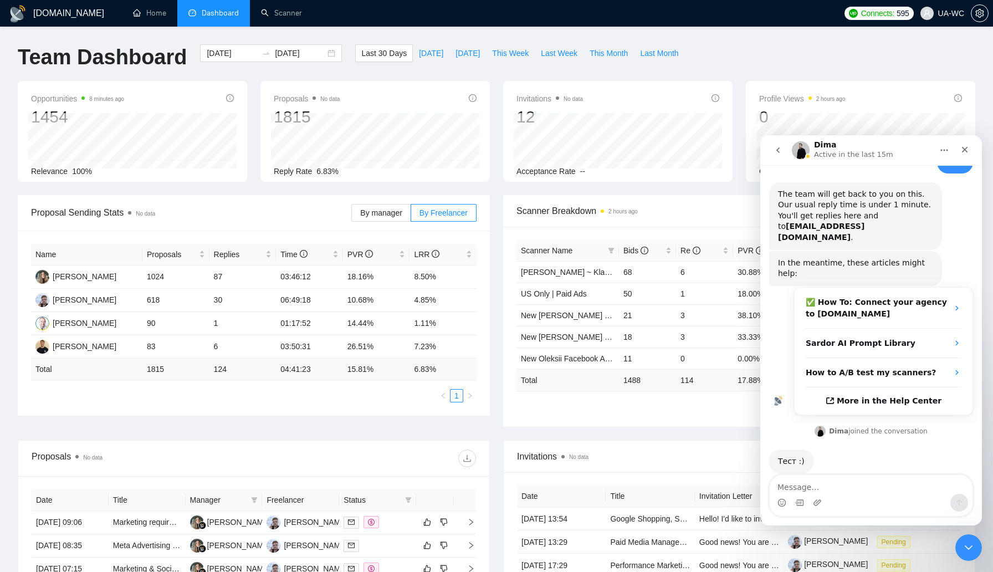
click at [799, 510] on div "Intercom messenger" at bounding box center [799, 503] width 9 height 18
click at [799, 507] on div "Intercom messenger" at bounding box center [799, 503] width 9 height 18
click at [799, 504] on icon "Gif picker" at bounding box center [799, 502] width 9 height 9
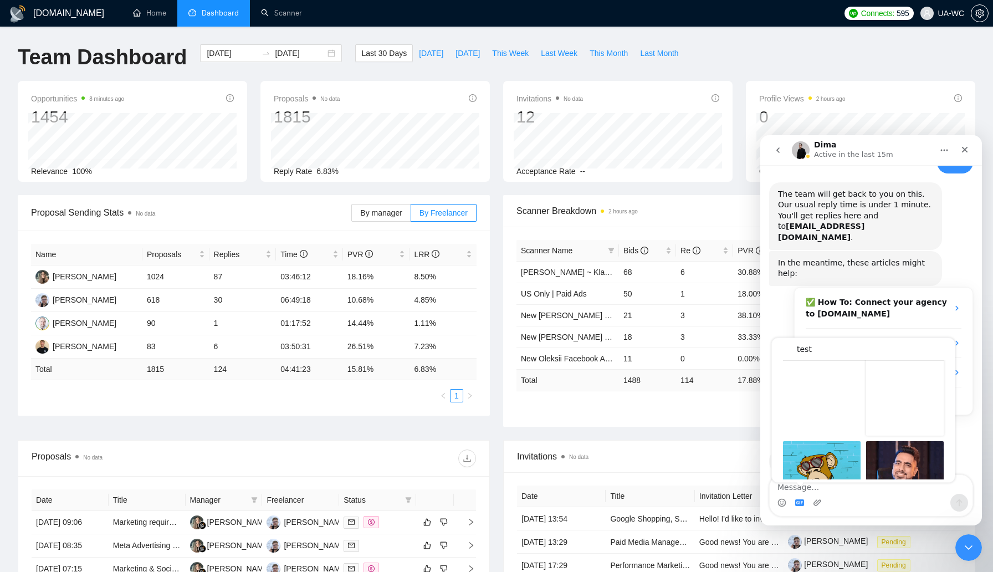
scroll to position [278, 0]
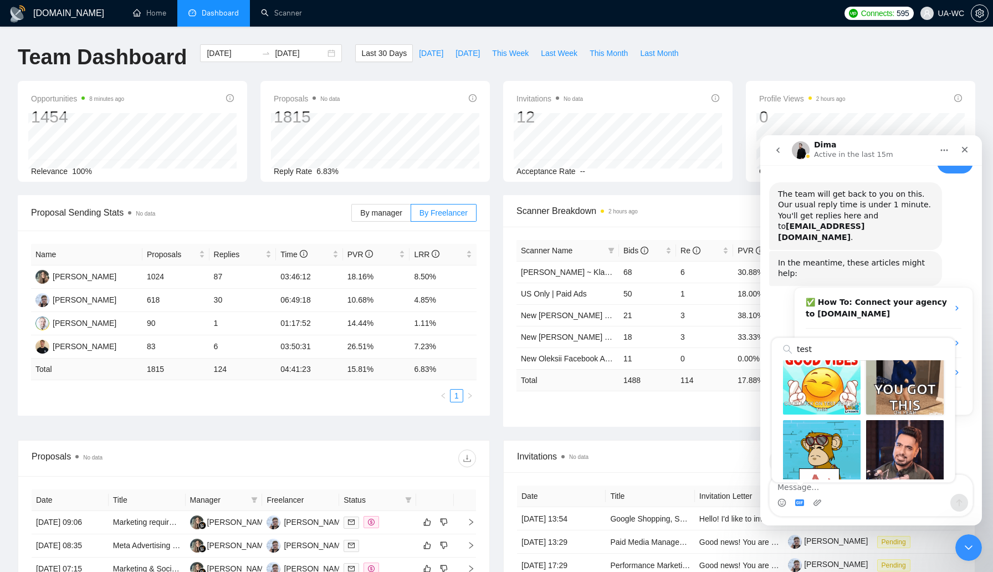
type input "test"
click at [882, 388] on div "Send gif" at bounding box center [905, 376] width 78 height 78
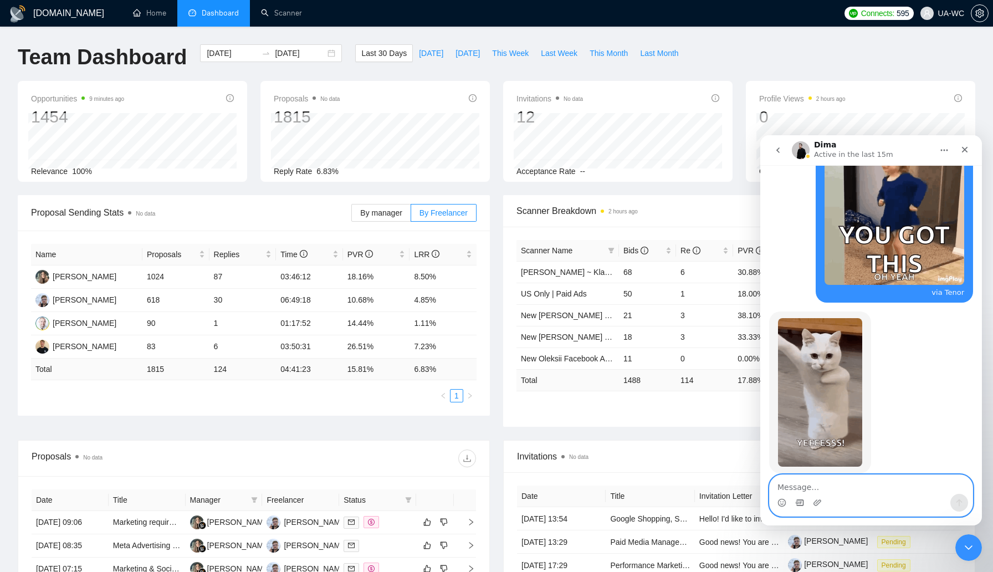
scroll to position [0, 0]
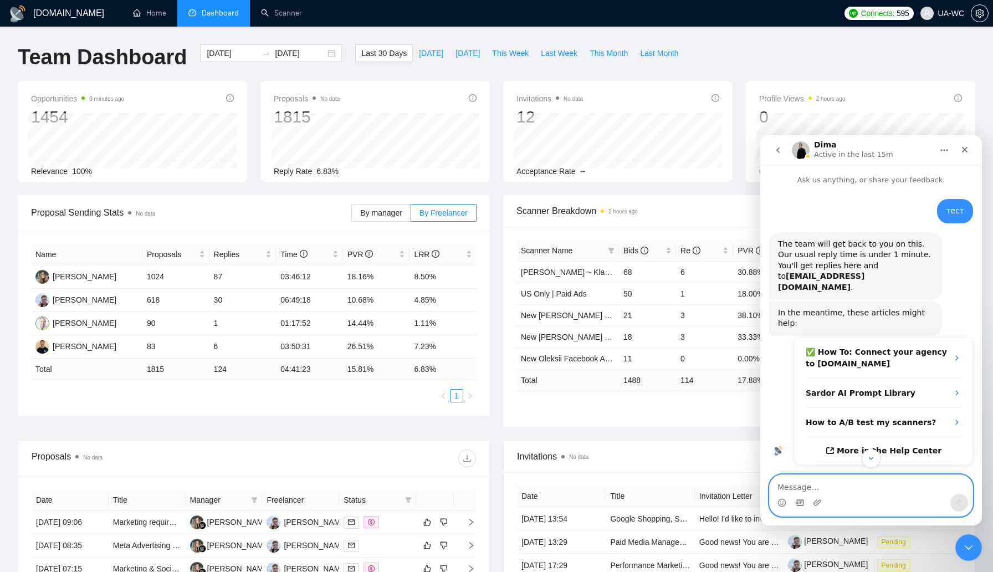
paste textarea "intercom.com"
type textarea "intercom.com"
click at [780, 150] on icon "go back" at bounding box center [778, 150] width 9 height 9
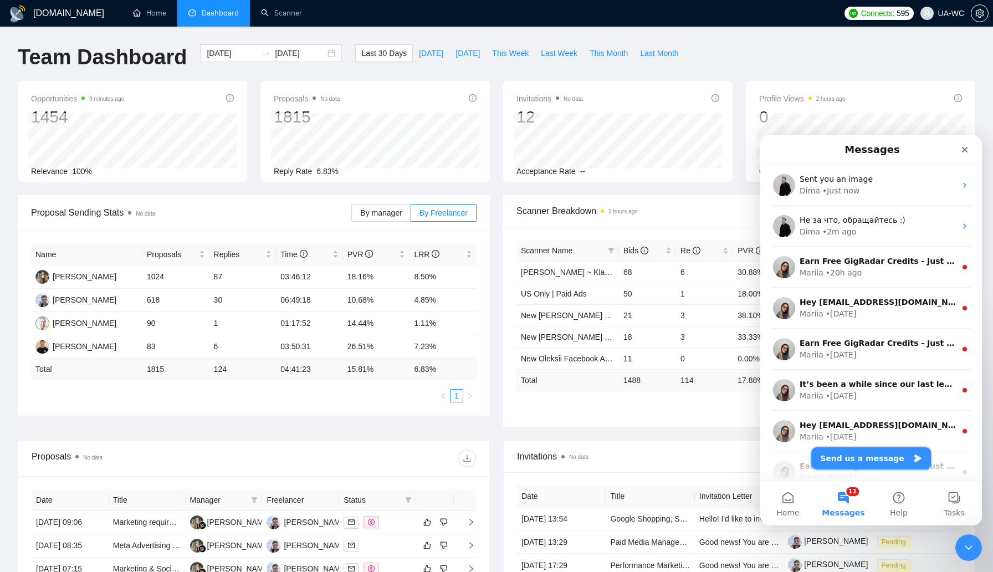
click at [851, 457] on button "Send us a message" at bounding box center [871, 458] width 120 height 22
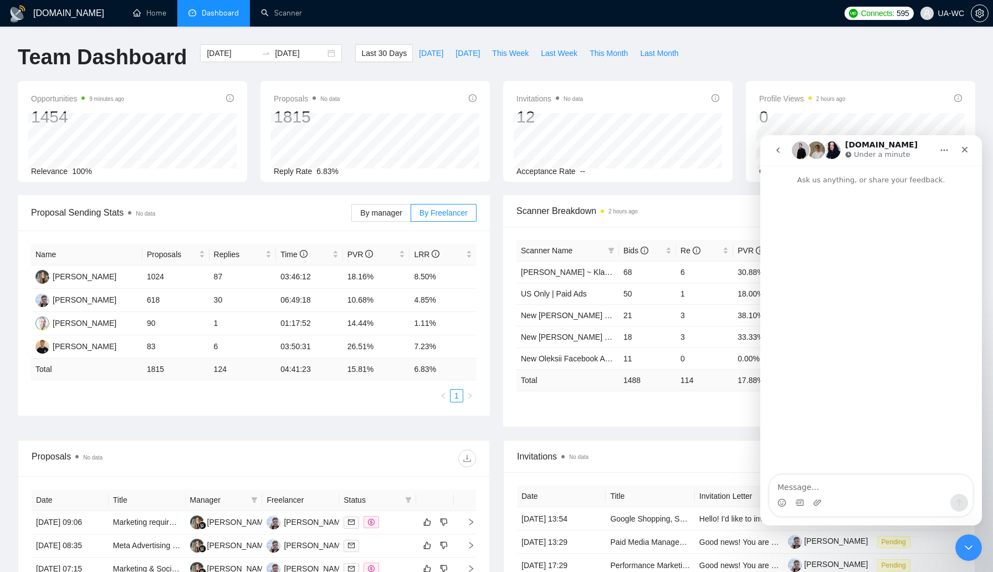
click at [777, 151] on icon "go back" at bounding box center [777, 150] width 3 height 6
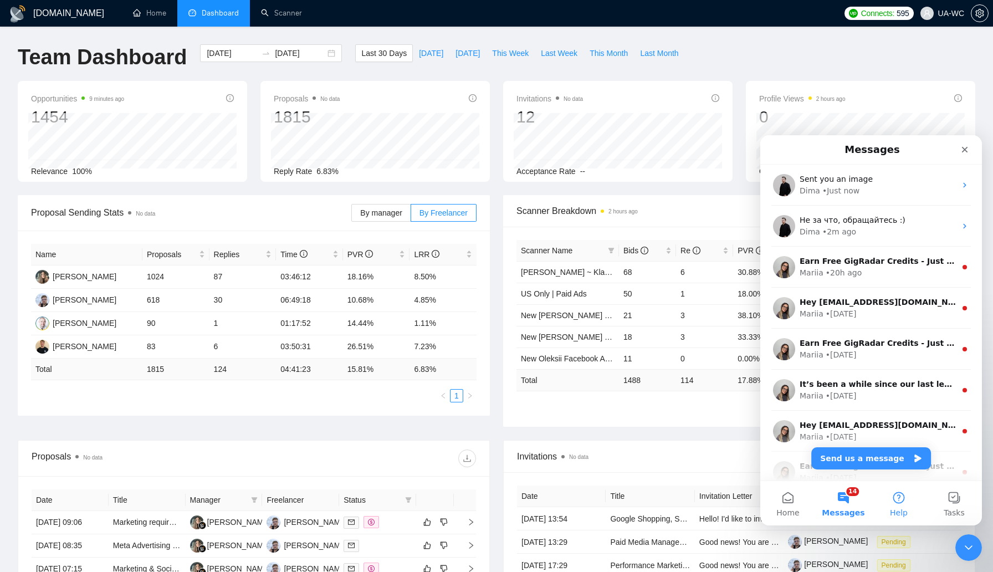
click at [892, 510] on span "Help" at bounding box center [899, 513] width 18 height 8
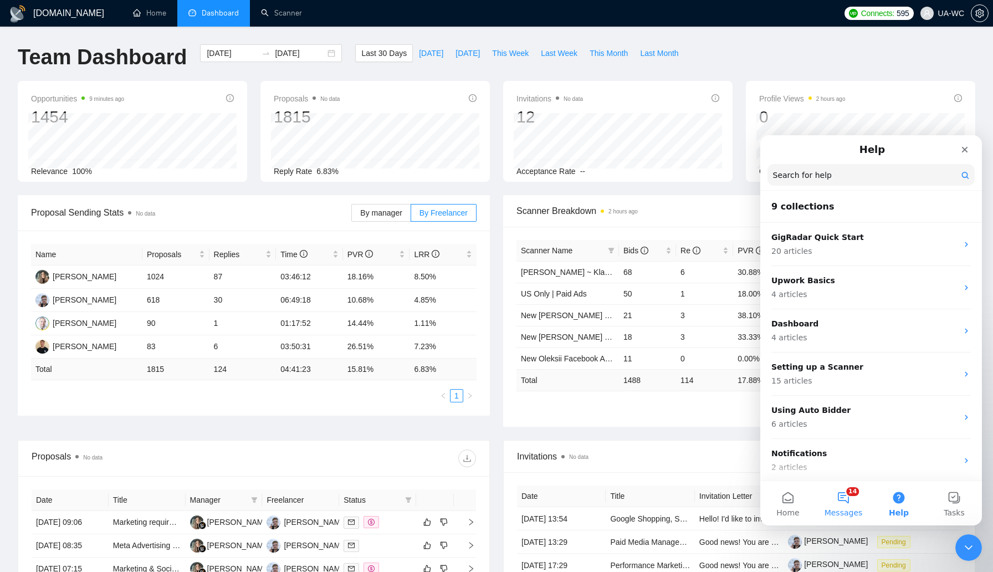
click at [850, 497] on button "14 Messages" at bounding box center [843, 503] width 55 height 44
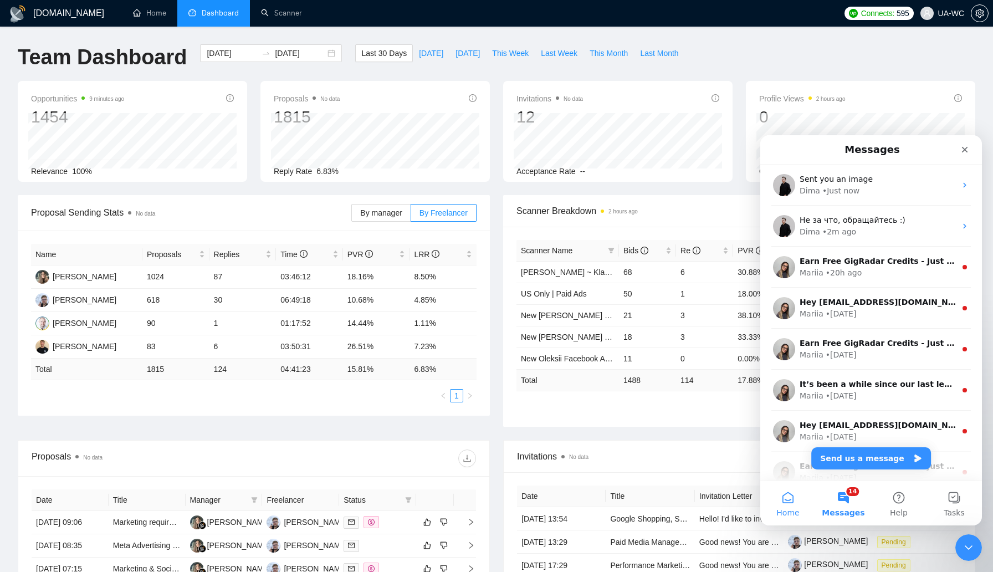
click at [793, 504] on button "Home" at bounding box center [787, 503] width 55 height 44
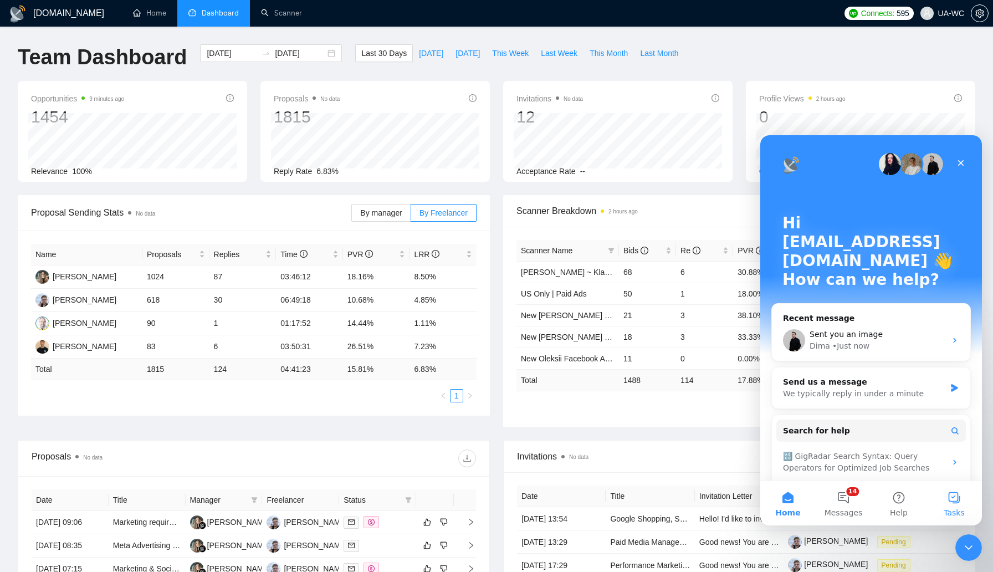
click at [950, 498] on button "Tasks" at bounding box center [954, 503] width 55 height 44
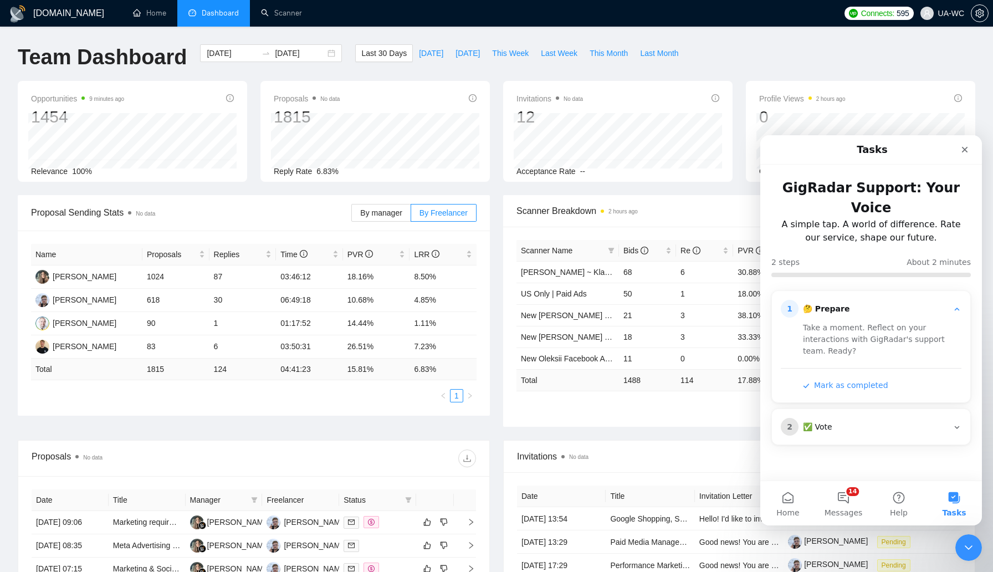
click at [869, 422] on div "✅ Vote" at bounding box center [875, 427] width 145 height 11
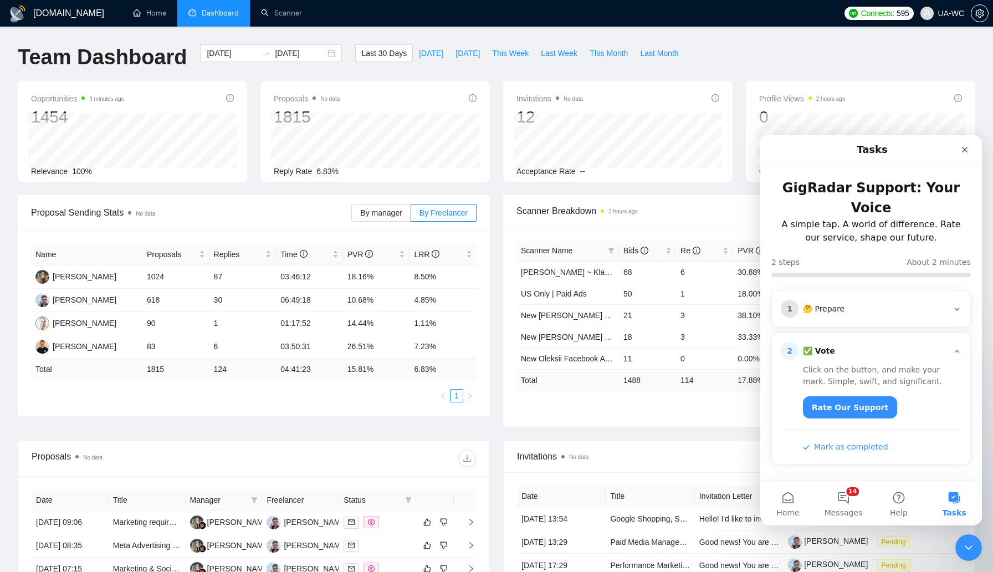
click at [845, 300] on div "1 🤔 Prepare" at bounding box center [871, 309] width 181 height 18
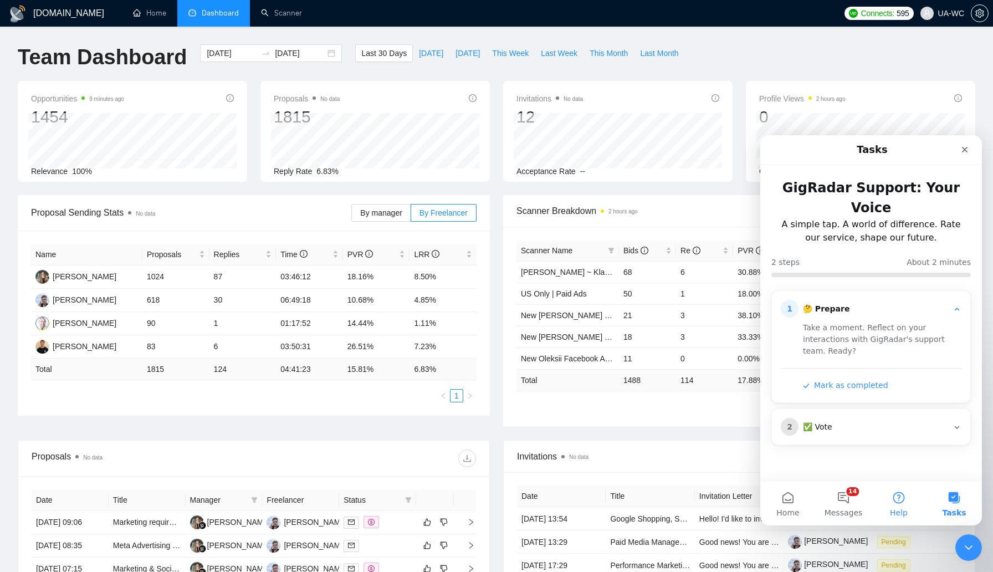
click at [898, 498] on button "Help" at bounding box center [898, 503] width 55 height 44
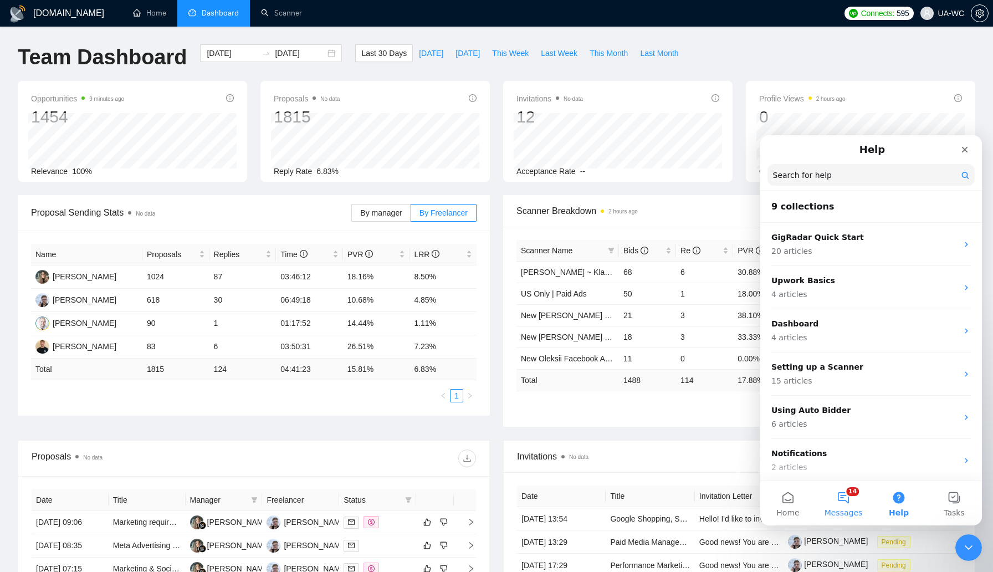
click at [843, 498] on button "14 Messages" at bounding box center [843, 503] width 55 height 44
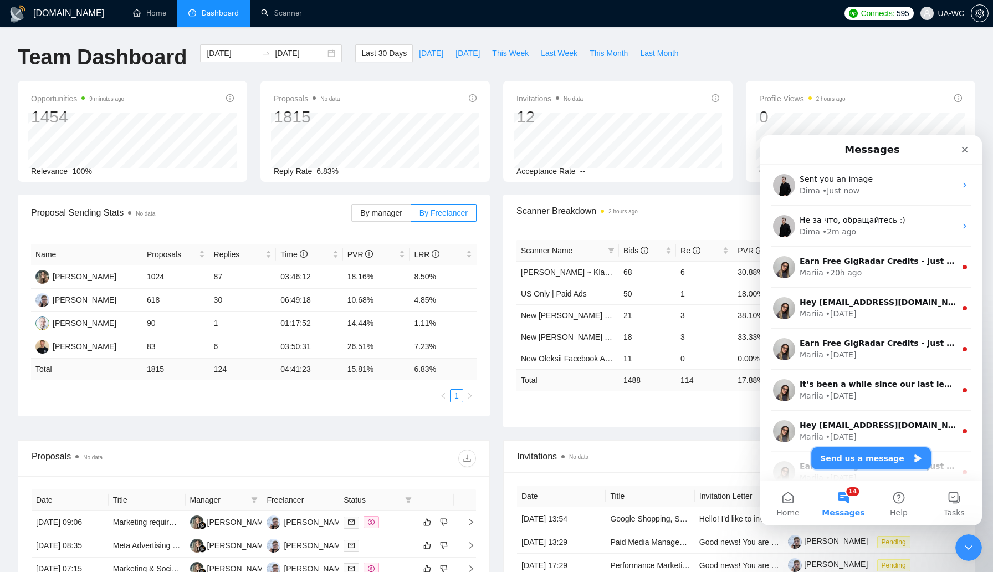
click at [841, 459] on button "Send us a message" at bounding box center [871, 458] width 120 height 22
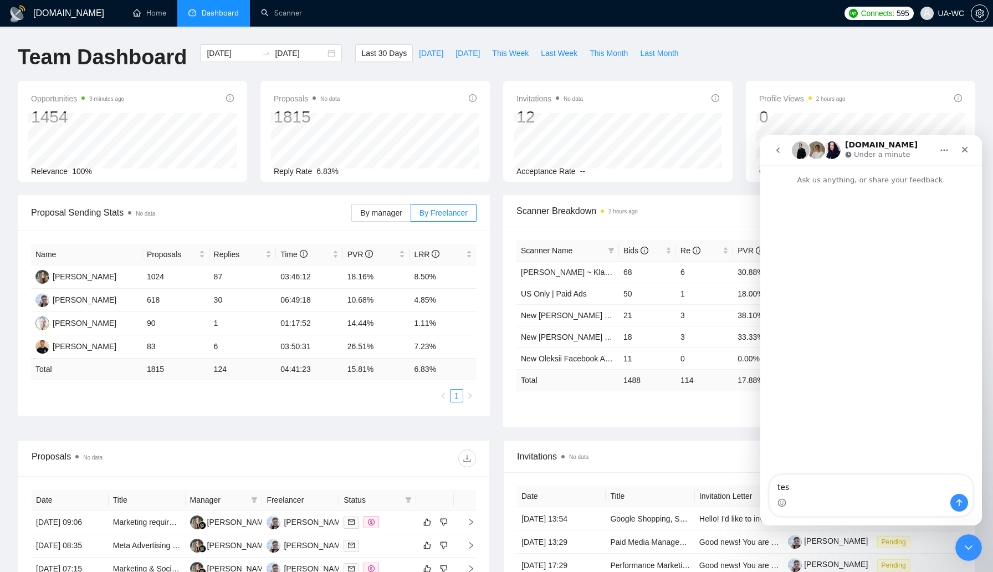
type textarea "test"
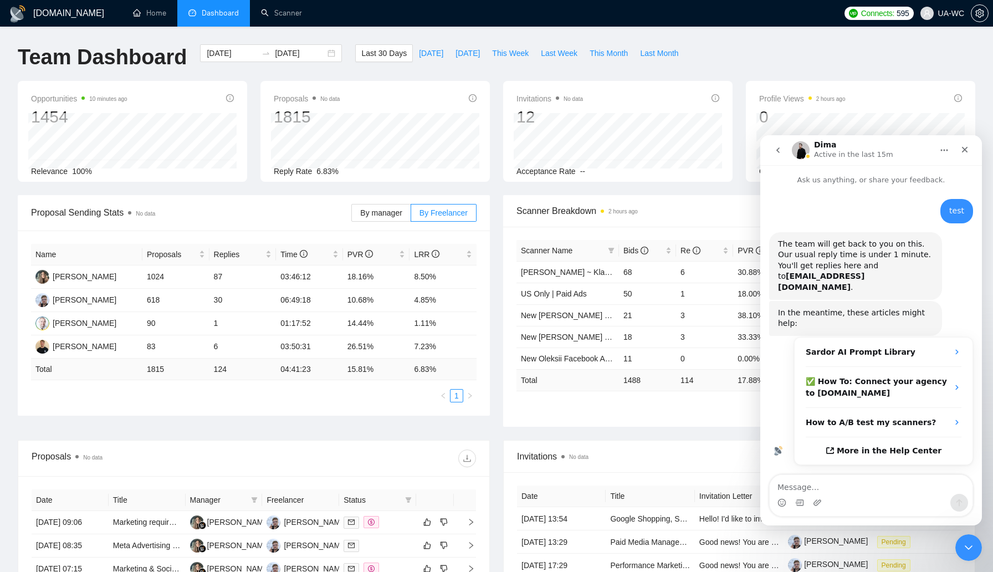
scroll to position [50, 0]
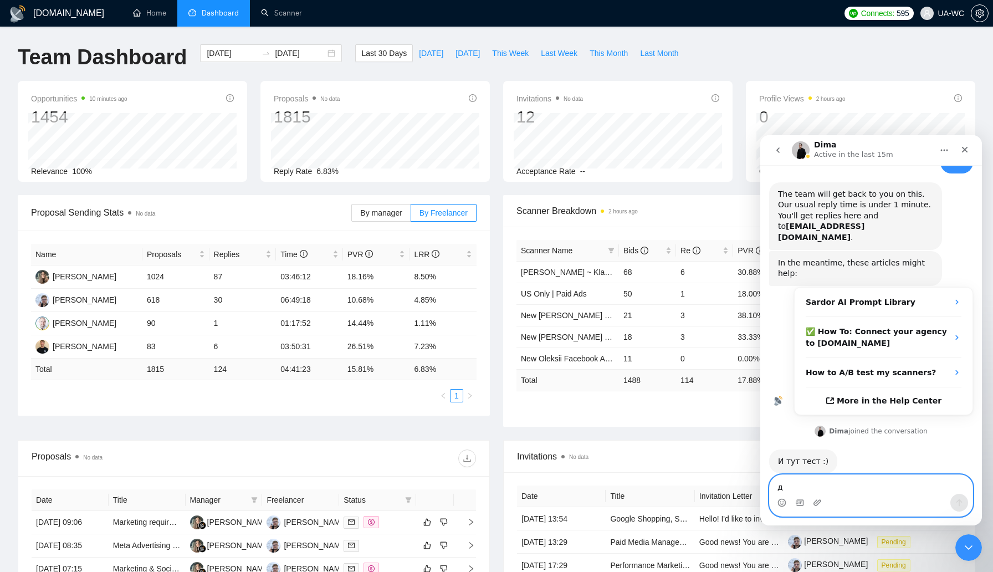
type textarea "да"
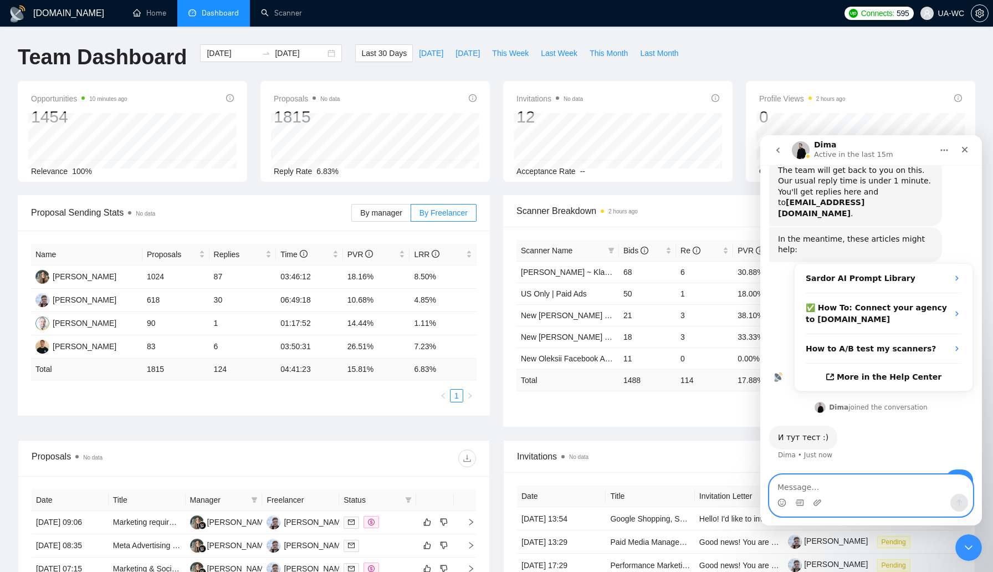
scroll to position [83, 0]
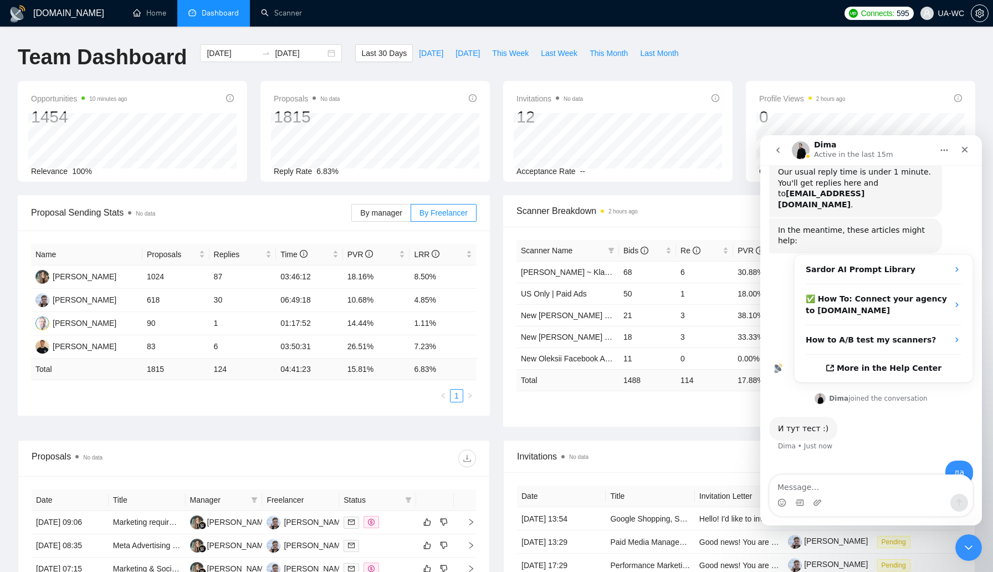
click at [776, 150] on icon "go back" at bounding box center [778, 150] width 9 height 9
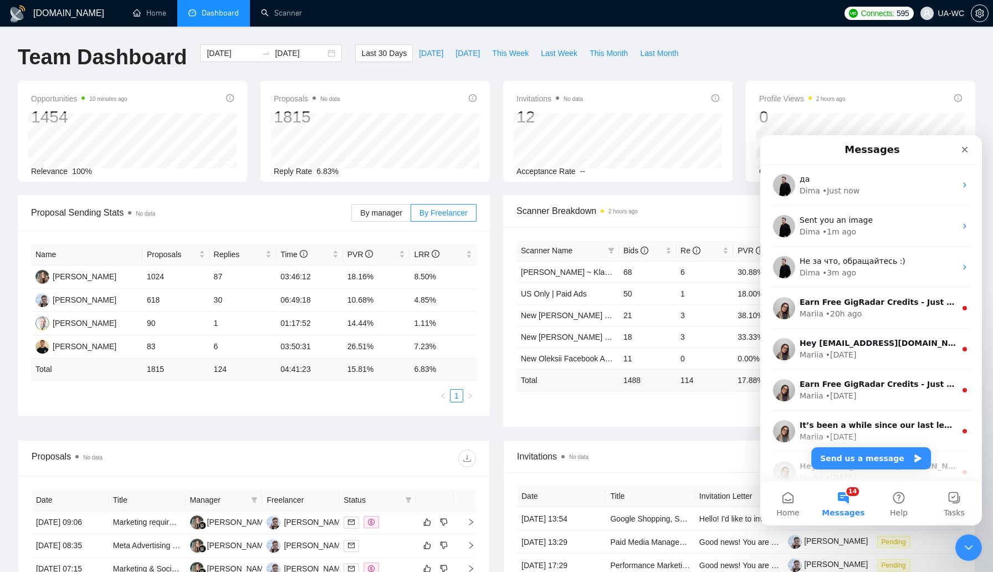
scroll to position [0, 0]
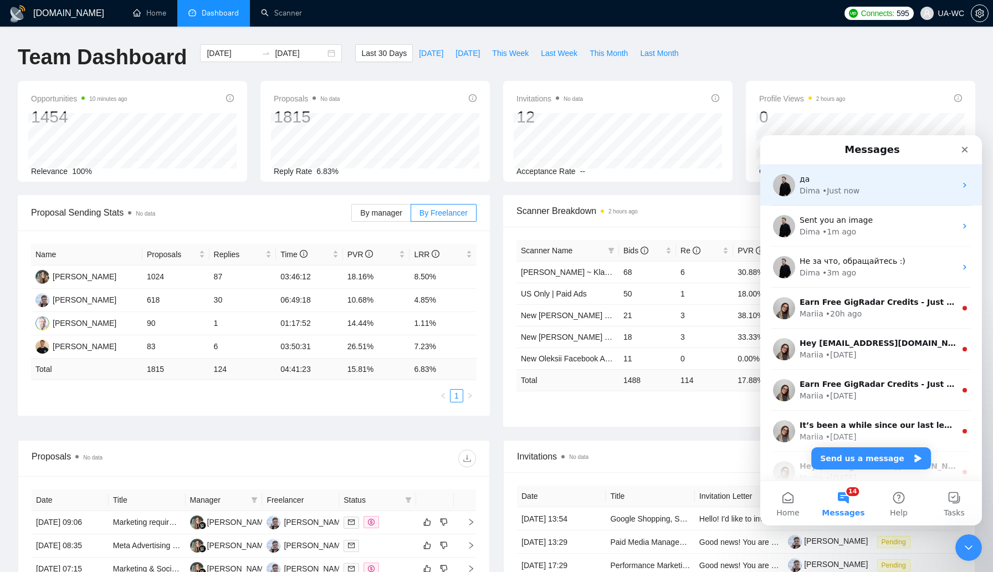
click at [873, 186] on div "Dima • Just now" at bounding box center [878, 191] width 156 height 12
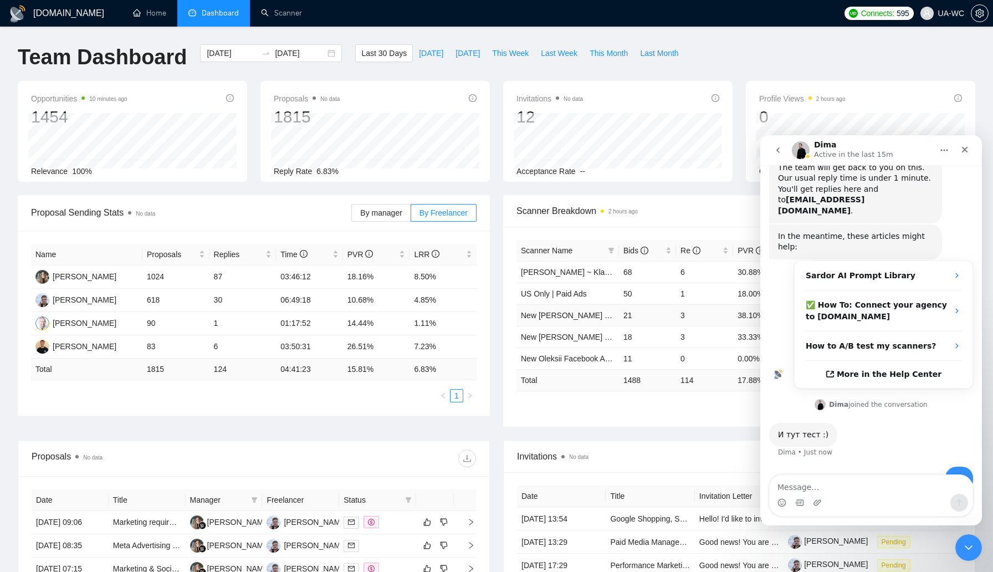
scroll to position [83, 0]
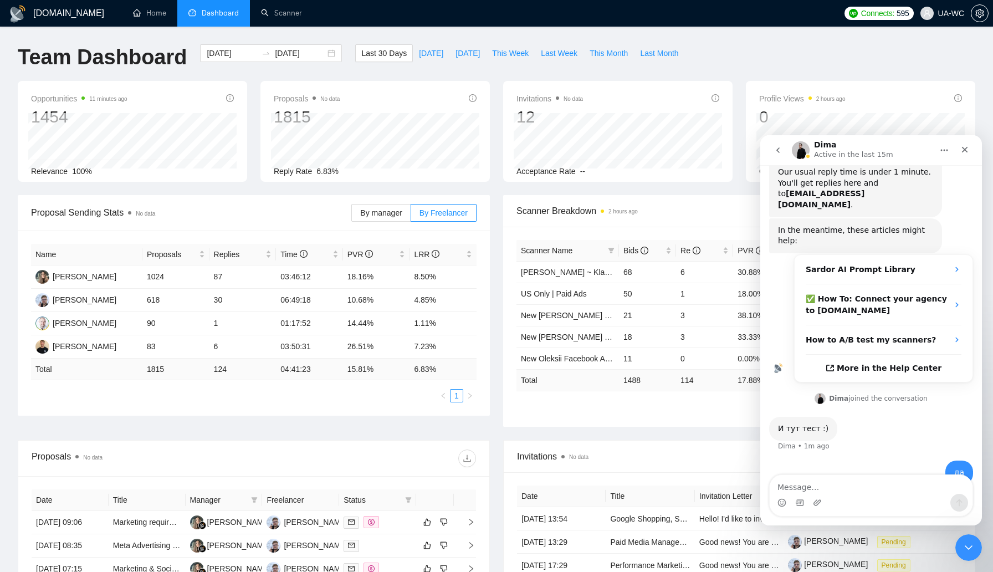
click at [778, 150] on icon "go back" at bounding box center [778, 150] width 9 height 9
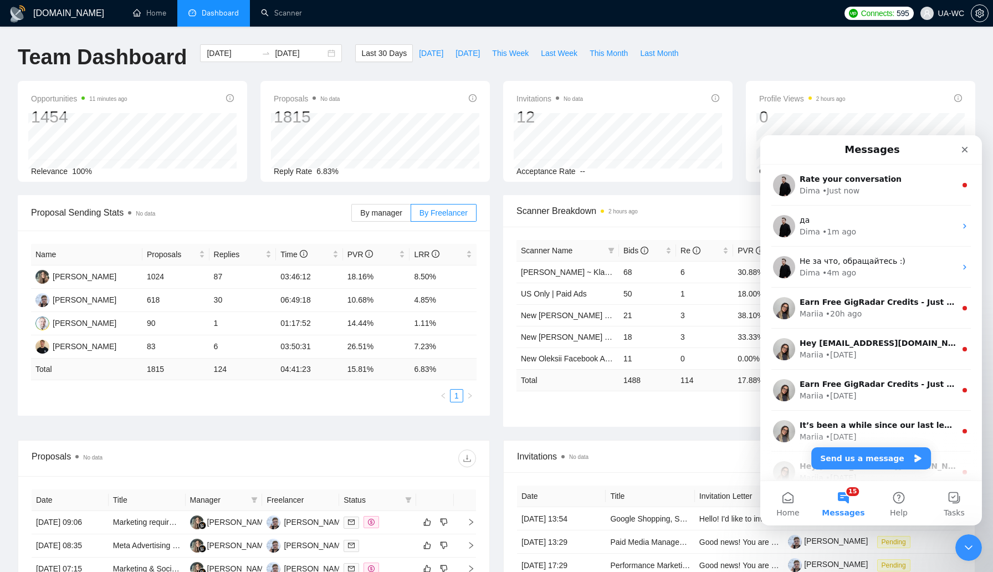
scroll to position [0, 0]
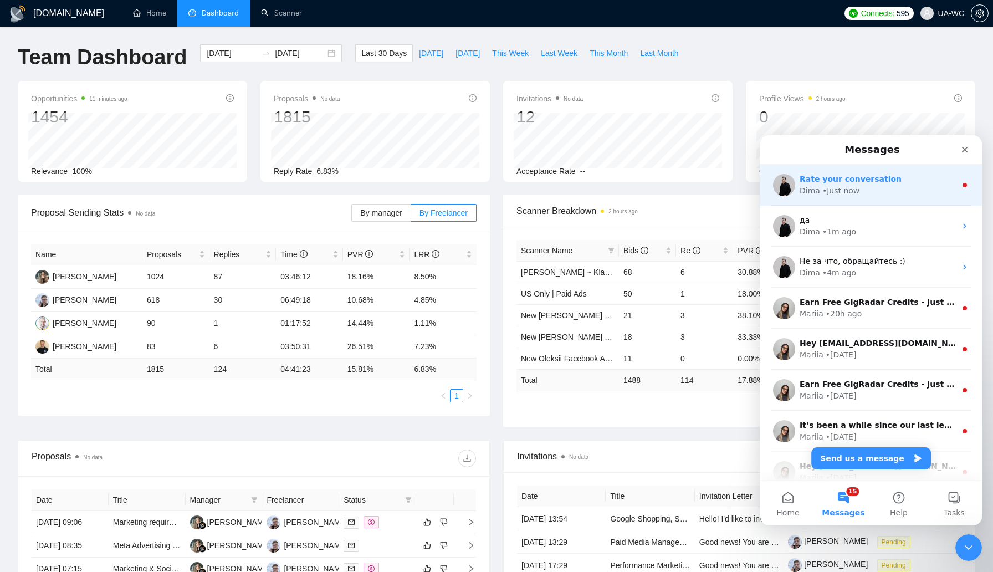
click at [861, 185] on div "Dima • Just now" at bounding box center [878, 191] width 156 height 12
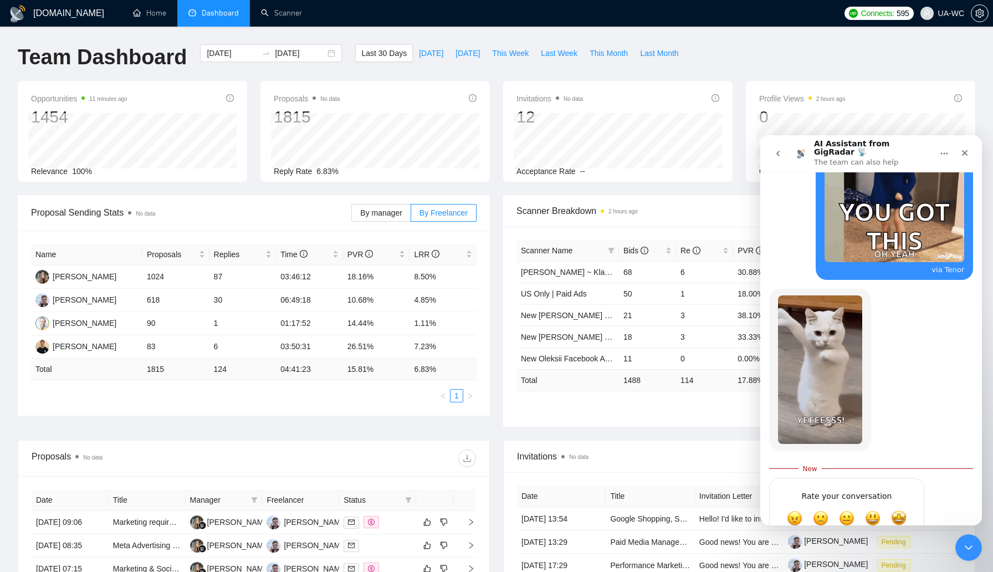
scroll to position [444, 0]
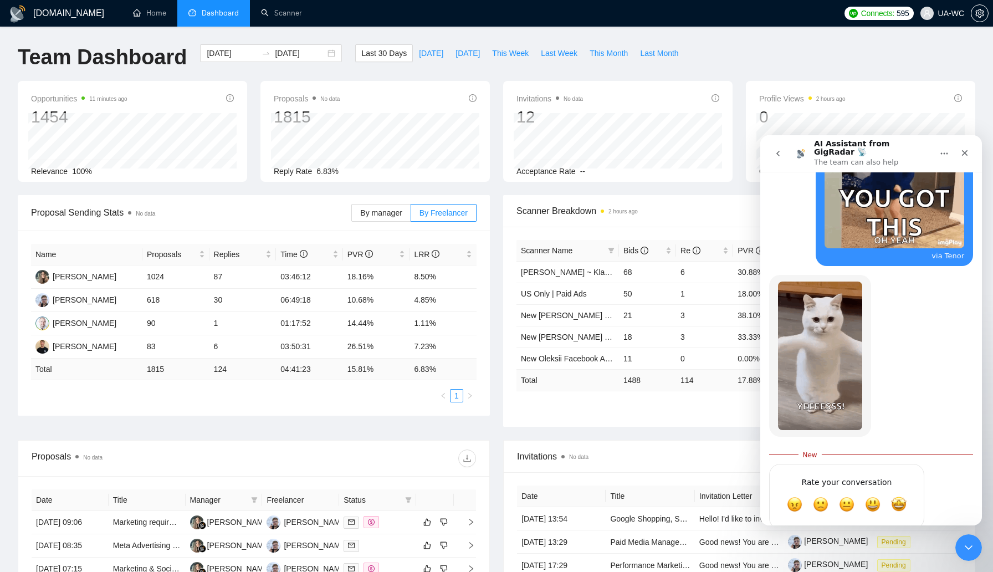
click at [775, 150] on icon "go back" at bounding box center [778, 153] width 9 height 9
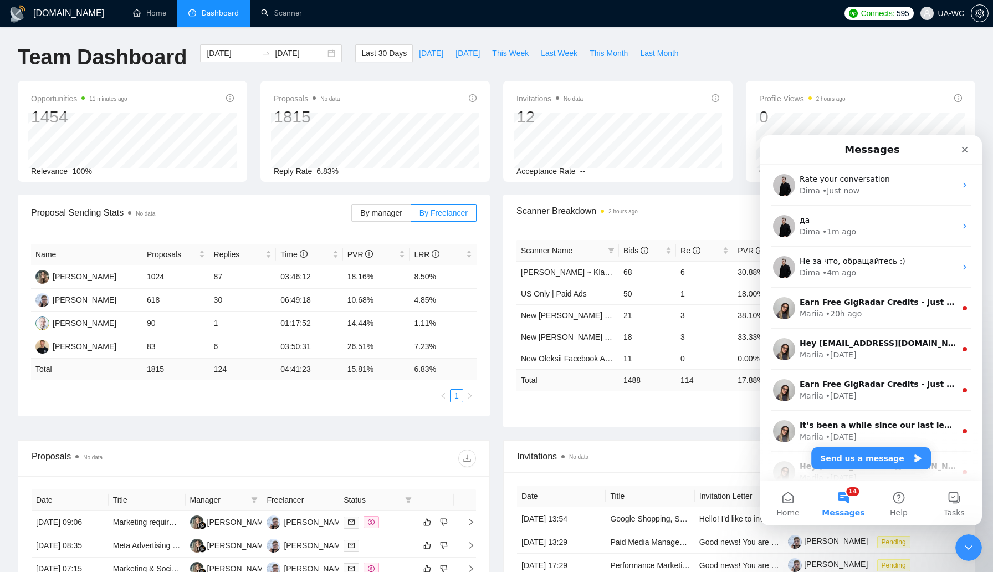
scroll to position [0, 0]
click at [941, 493] on button "Tasks" at bounding box center [954, 503] width 55 height 44
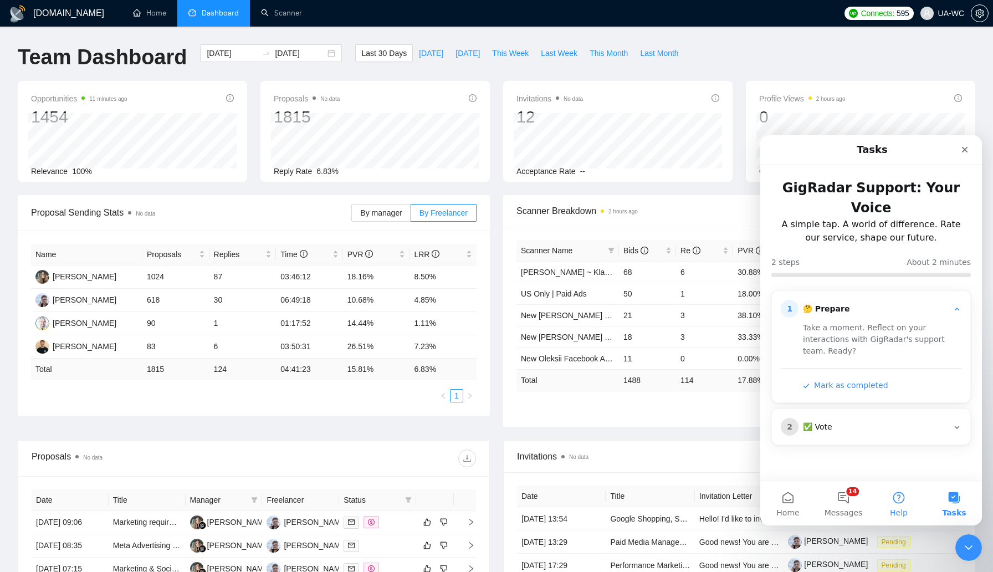
click at [893, 497] on button "Help" at bounding box center [898, 503] width 55 height 44
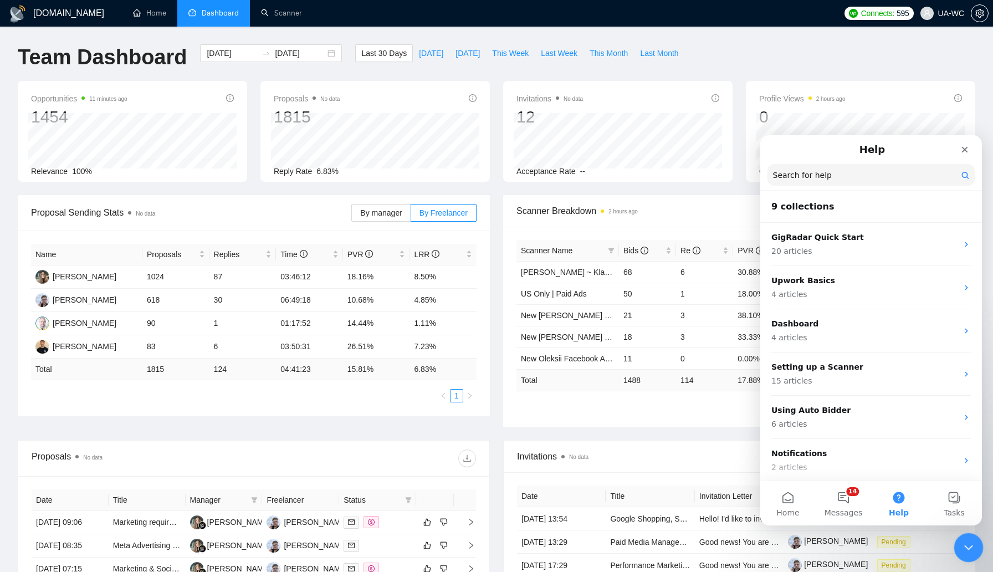
click at [969, 549] on icon "Close Intercom Messenger" at bounding box center [966, 545] width 13 height 13
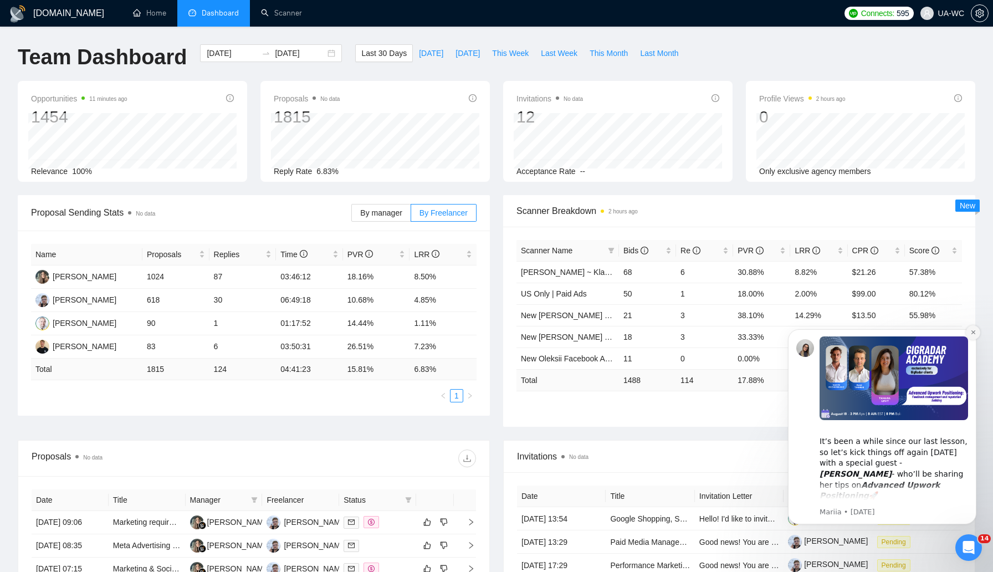
click at [973, 334] on icon "Dismiss notification" at bounding box center [973, 332] width 6 height 6
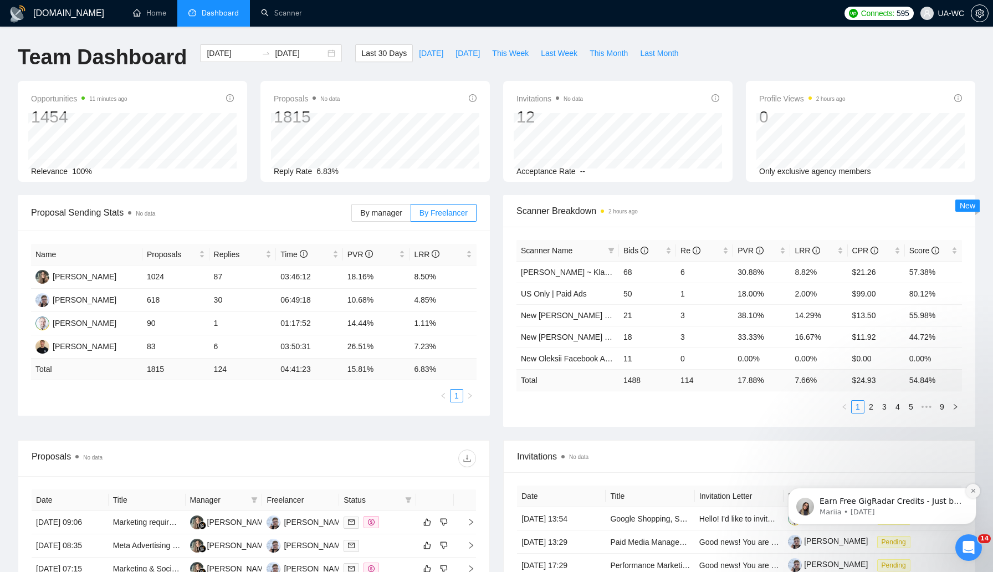
click at [970, 487] on button "Dismiss notification" at bounding box center [973, 491] width 14 height 14
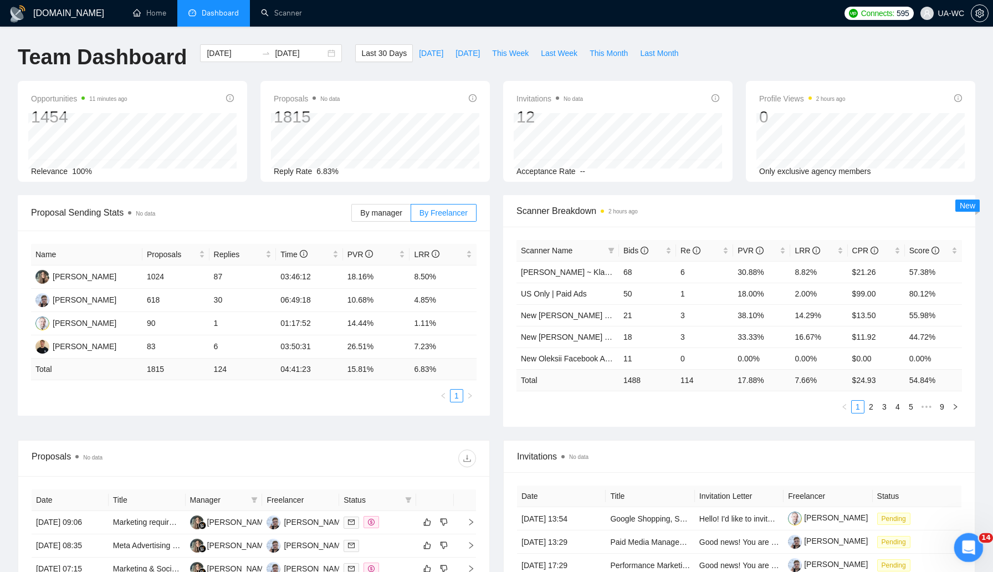
click html
click at [962, 538] on div "Open Intercom Messenger" at bounding box center [967, 546] width 37 height 37
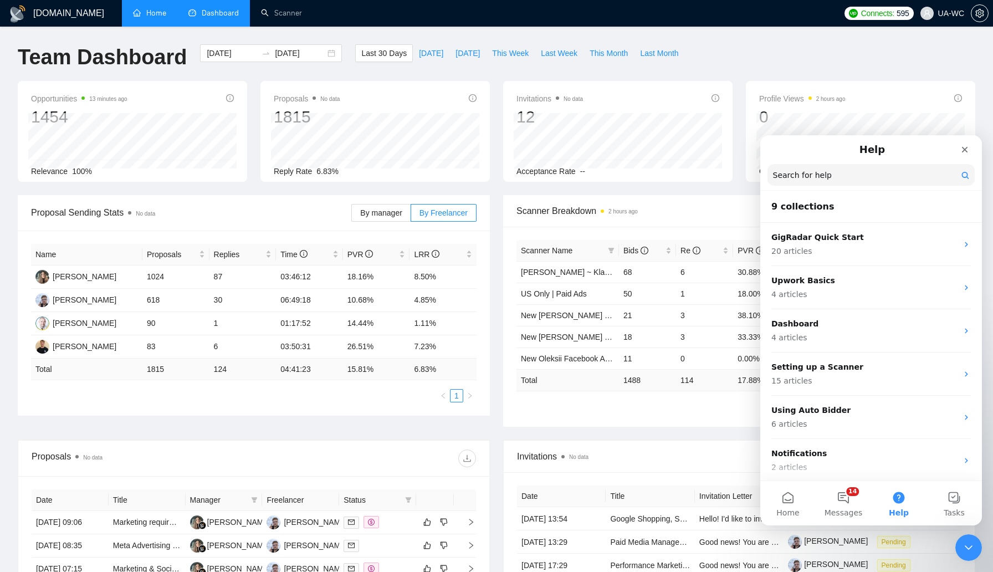
click at [145, 18] on link "Home" at bounding box center [149, 12] width 33 height 9
